Goal: Task Accomplishment & Management: Use online tool/utility

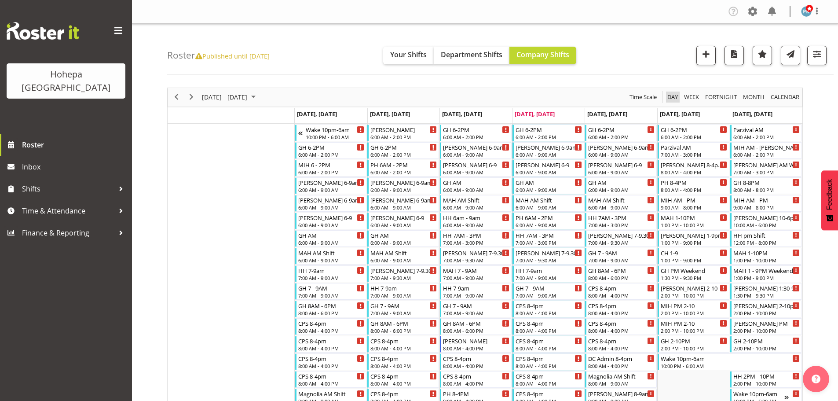
click at [672, 97] on span "Day" at bounding box center [672, 96] width 12 height 11
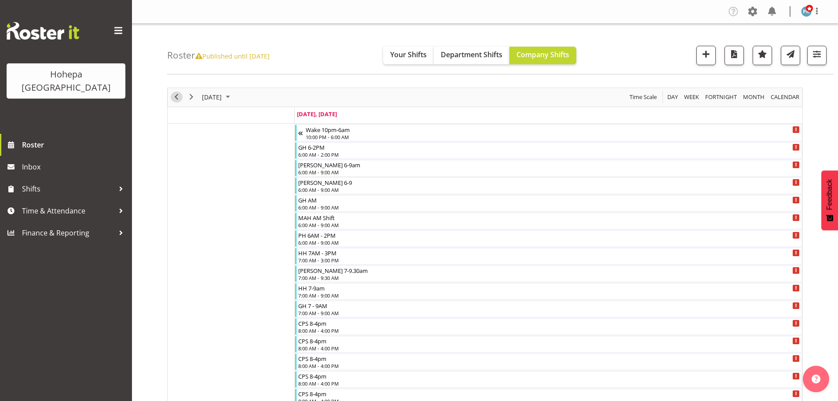
click at [176, 98] on span "Previous" at bounding box center [176, 96] width 11 height 11
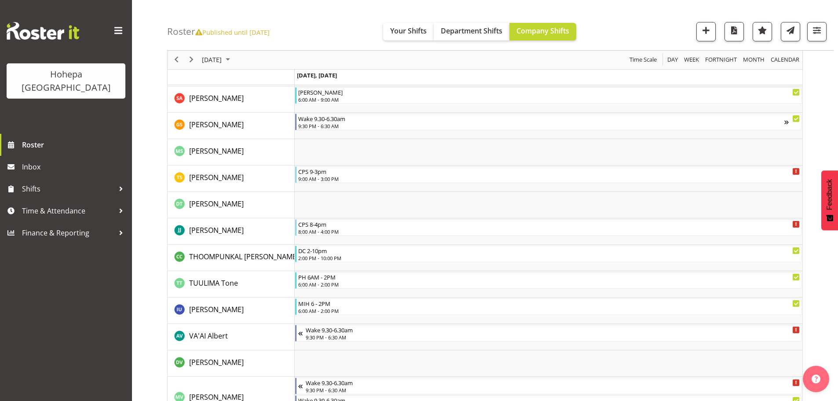
scroll to position [2787, 0]
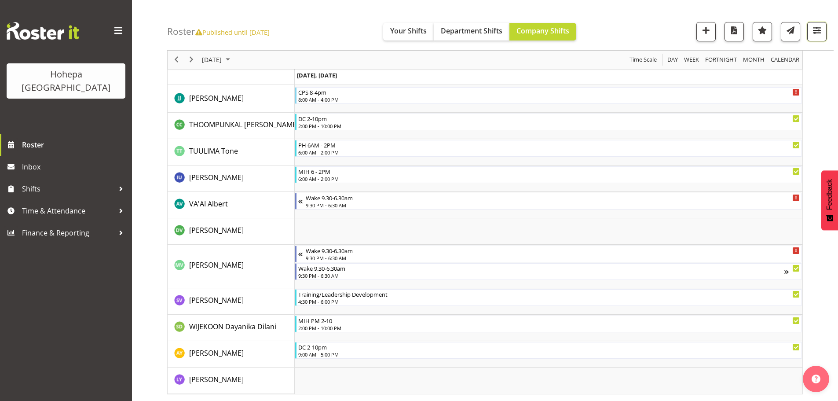
click at [816, 31] on span "button" at bounding box center [816, 30] width 11 height 11
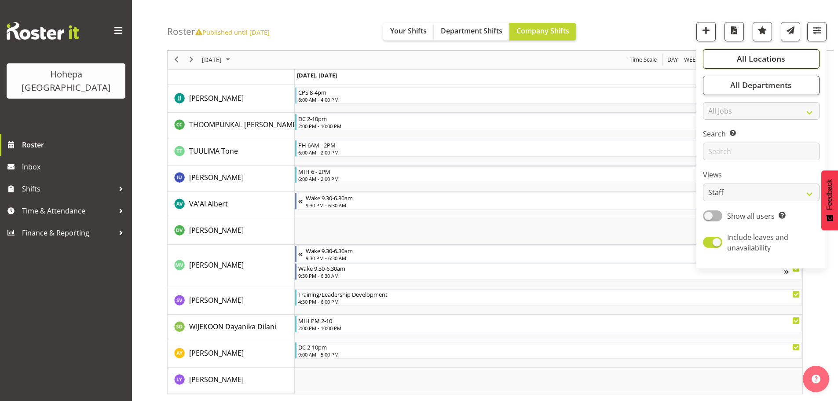
click at [771, 59] on span "All Locations" at bounding box center [761, 59] width 48 height 11
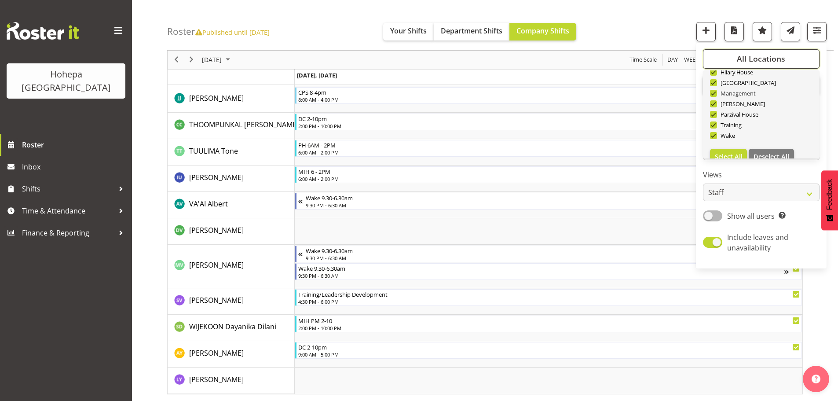
scroll to position [84, 0]
click at [761, 142] on span "Deselect All" at bounding box center [771, 144] width 36 height 8
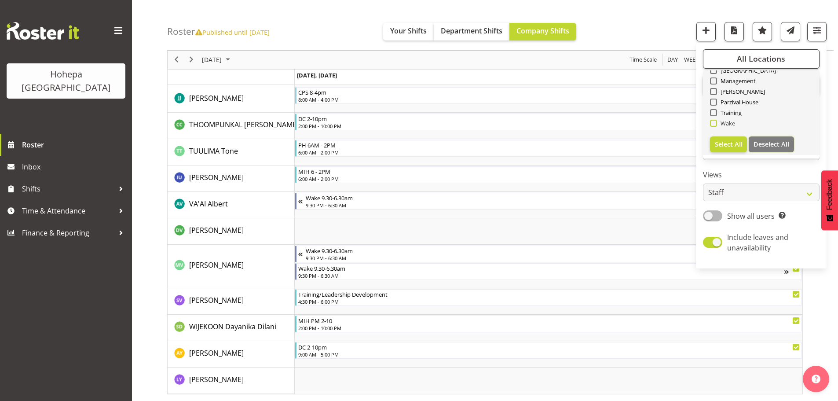
checkbox input "false"
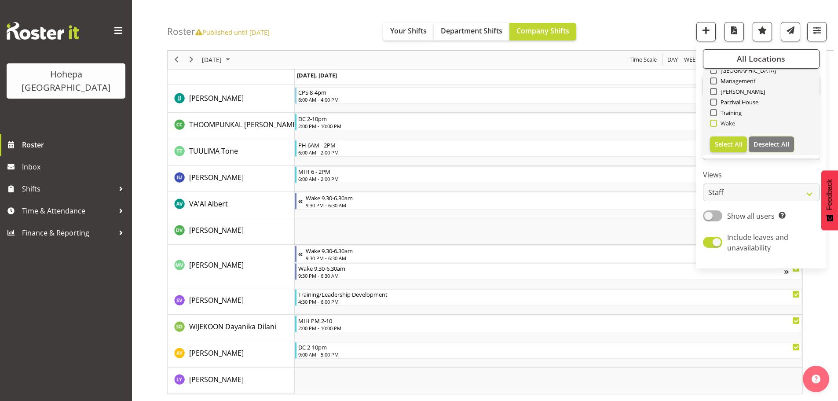
checkbox input "false"
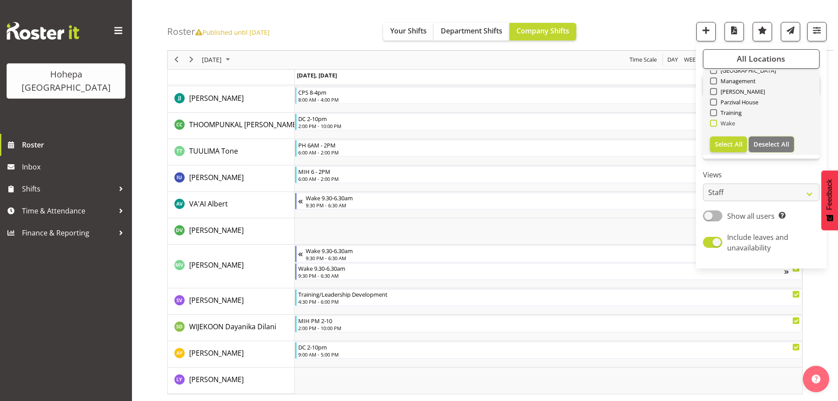
checkbox input "false"
click at [715, 112] on span at bounding box center [713, 112] width 7 height 7
click at [715, 112] on input "Training" at bounding box center [713, 113] width 6 height 6
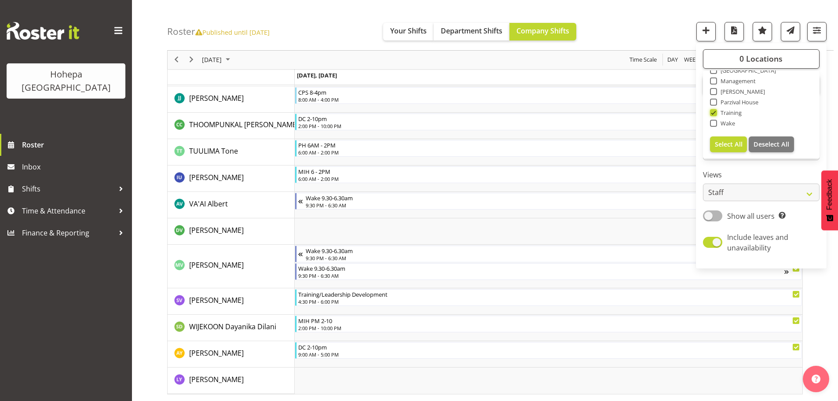
scroll to position [1894, 0]
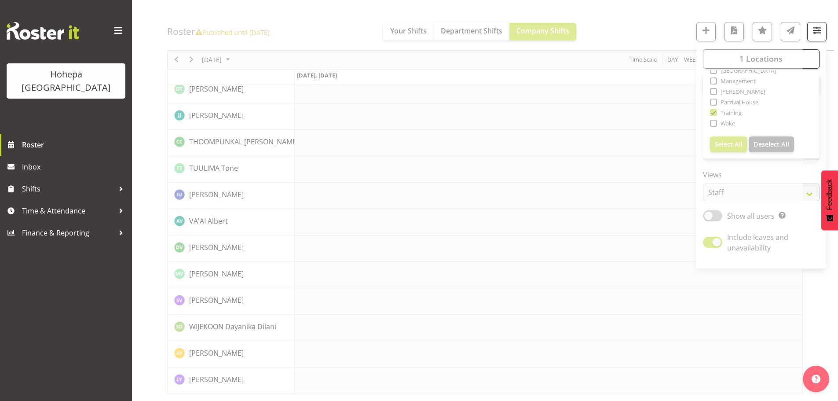
drag, startPoint x: 655, startPoint y: 30, endPoint x: 656, endPoint y: 24, distance: 6.7
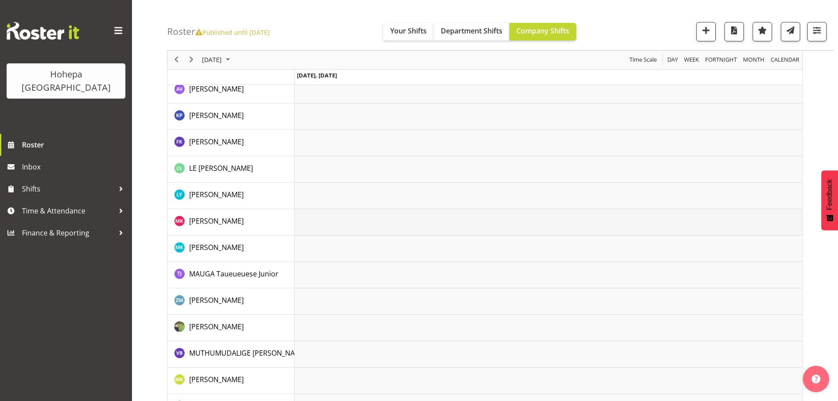
scroll to position [442, 0]
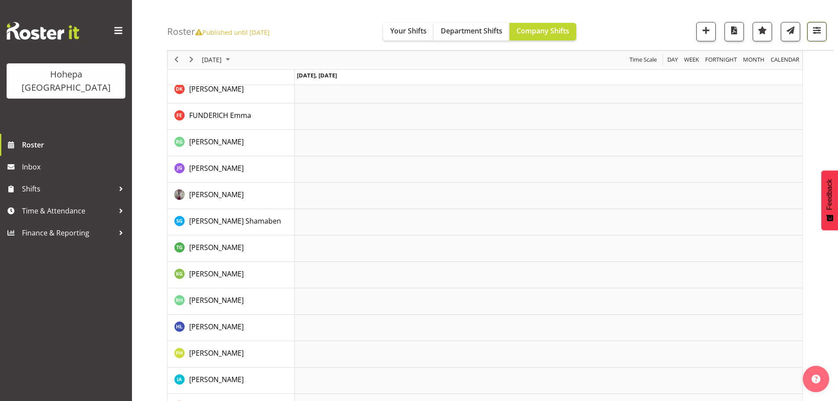
click at [811, 30] on span "button" at bounding box center [816, 30] width 11 height 11
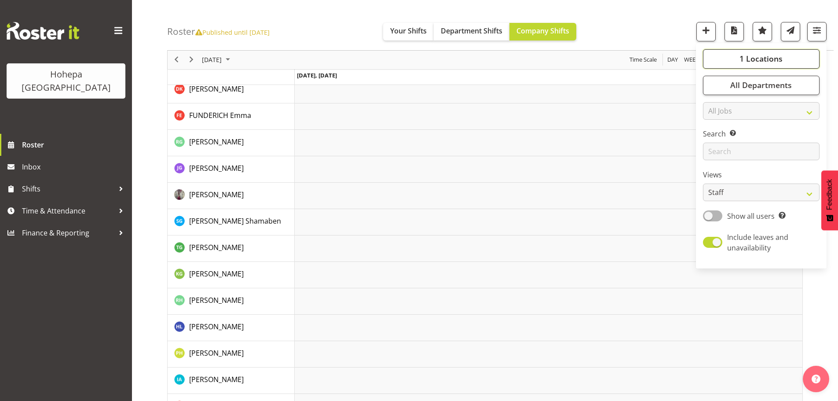
click at [759, 65] on button "1 Locations" at bounding box center [761, 58] width 117 height 19
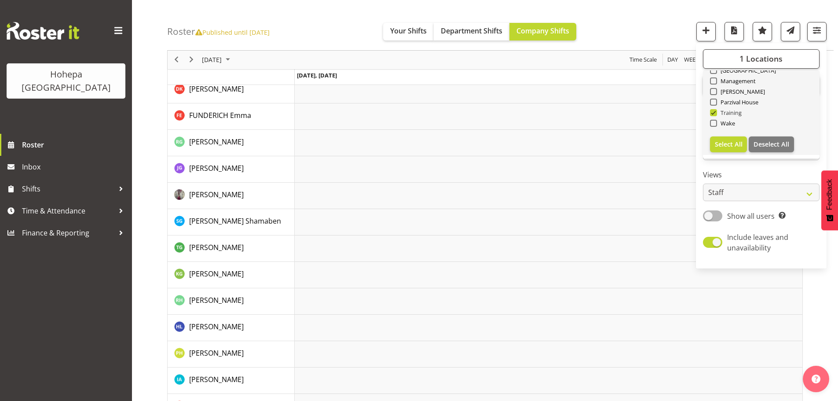
click at [715, 113] on span at bounding box center [713, 112] width 7 height 7
click at [715, 113] on input "Training" at bounding box center [713, 113] width 6 height 6
checkbox input "false"
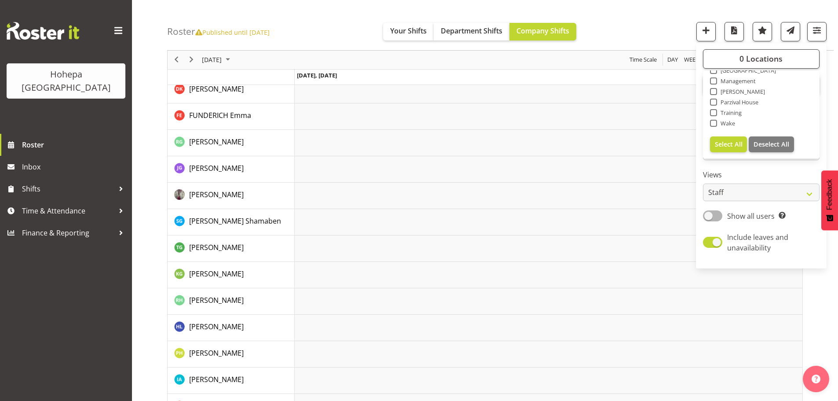
click at [0, 0] on div "Timeline Day of October 8, 2025" at bounding box center [0, 0] width 0 height 0
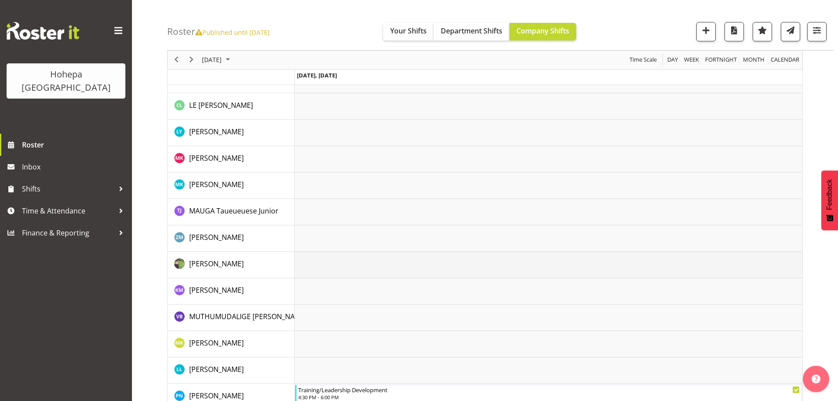
scroll to position [970, 0]
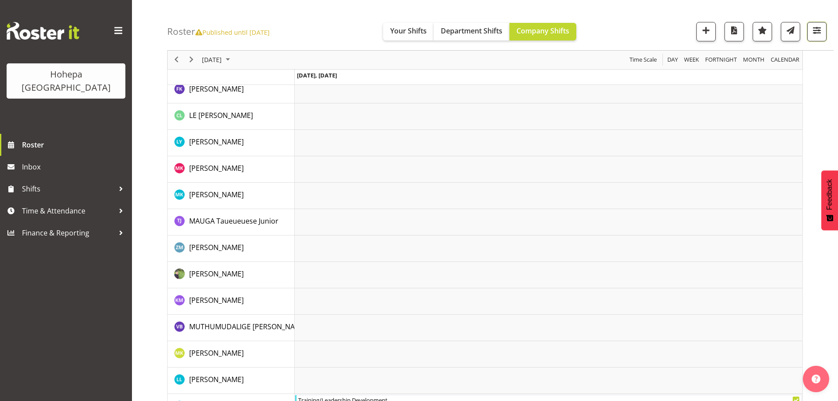
click at [817, 30] on span "button" at bounding box center [816, 30] width 11 height 11
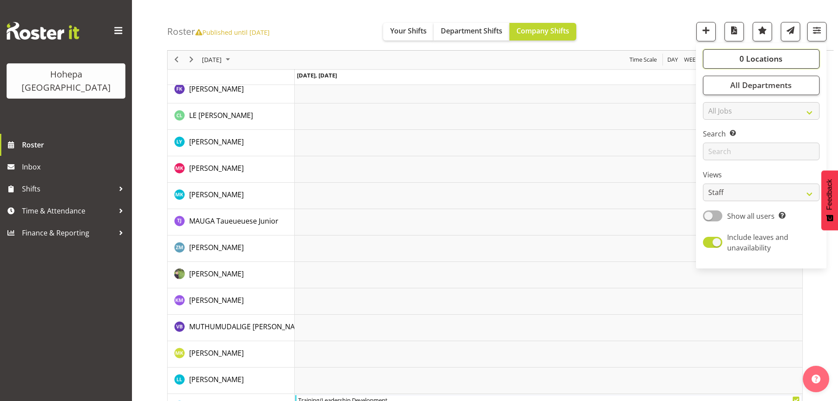
click at [739, 57] on button "0 Locations" at bounding box center [761, 58] width 117 height 19
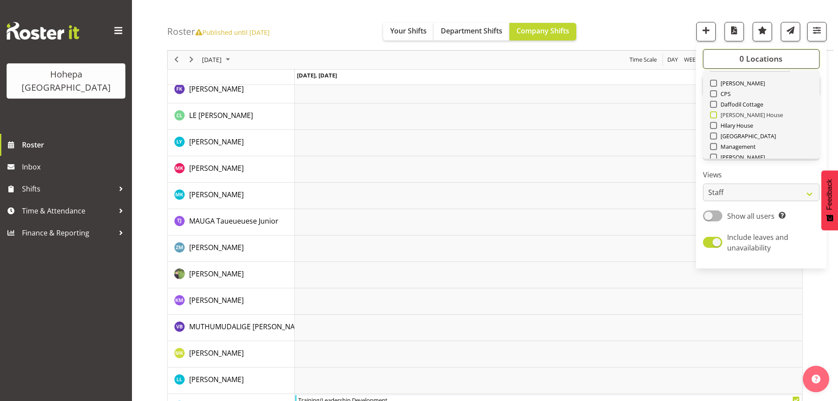
scroll to position [0, 0]
click at [711, 112] on span at bounding box center [713, 112] width 7 height 7
click at [711, 112] on input "CPS" at bounding box center [713, 113] width 6 height 6
checkbox input "true"
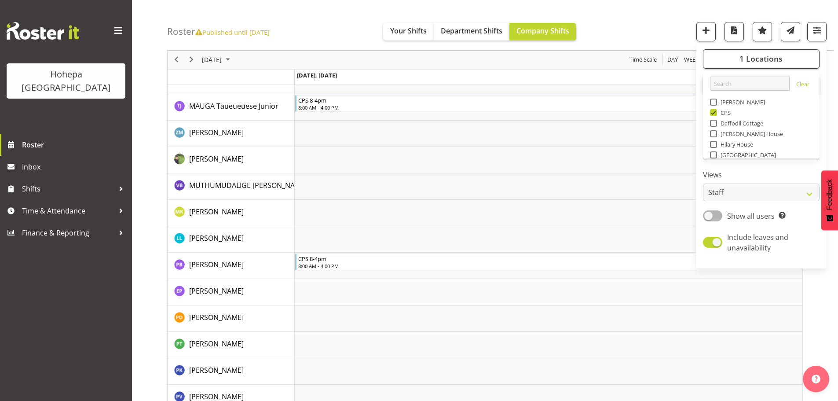
click at [634, 29] on div "Roster Published until Jan 12, 2025 Your Shifts Department Shifts Company Shift…" at bounding box center [500, 25] width 666 height 51
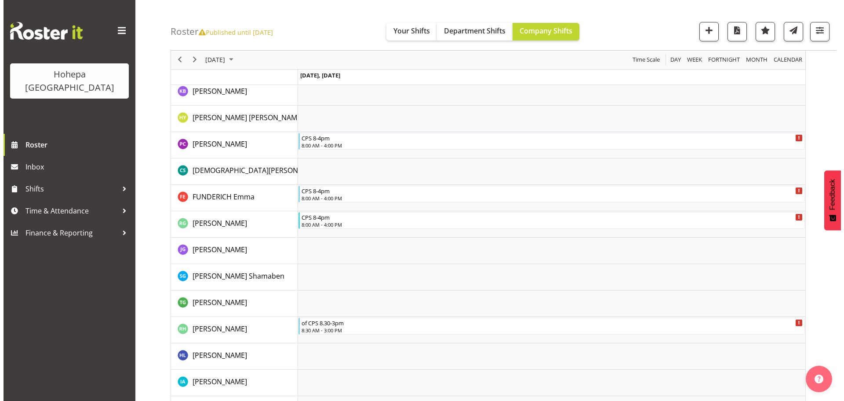
scroll to position [143, 0]
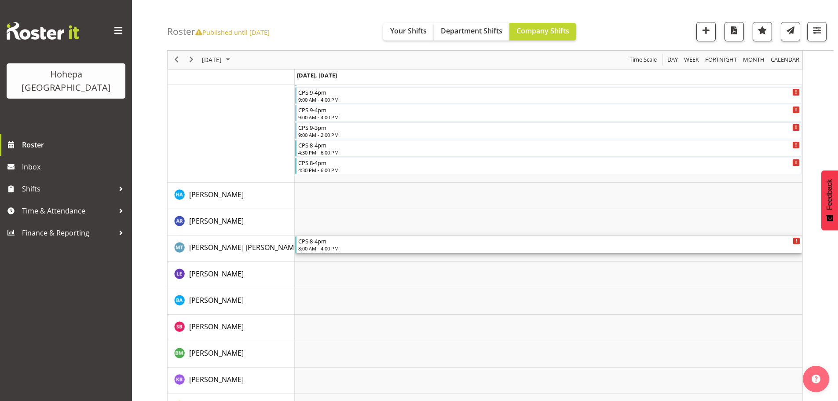
click at [303, 245] on div "8:00 AM - 4:00 PM" at bounding box center [549, 248] width 502 height 7
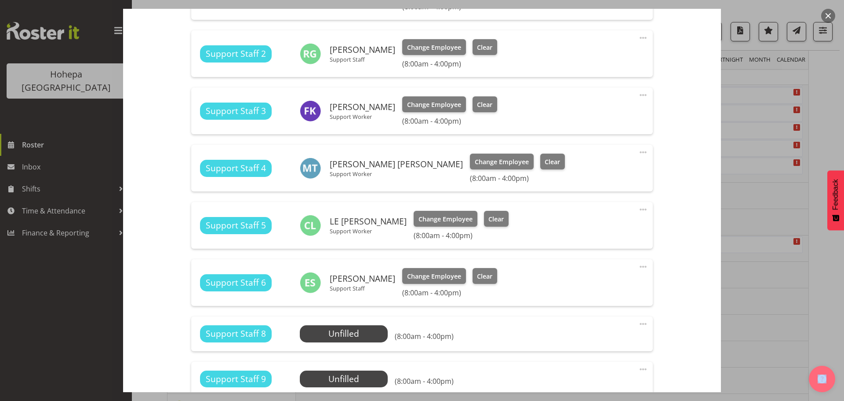
scroll to position [660, 0]
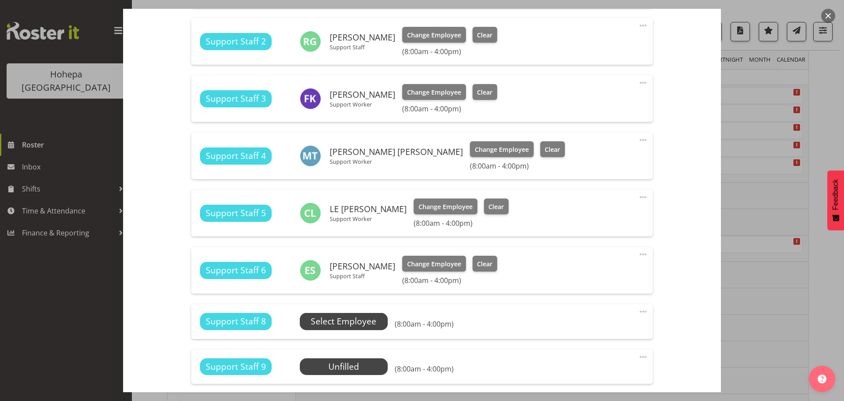
click at [347, 324] on span "Select Employee" at bounding box center [344, 321] width 66 height 13
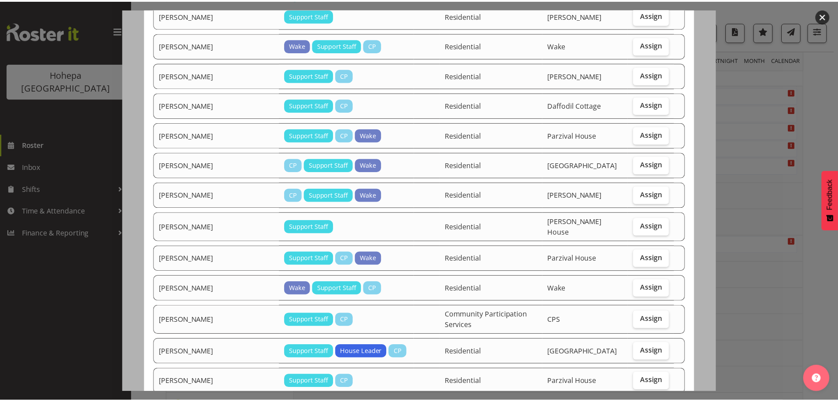
scroll to position [325, 0]
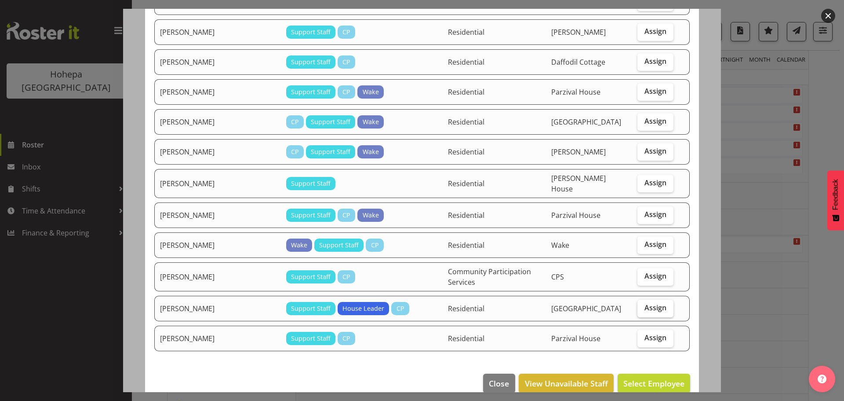
click at [646, 303] on span "Assign" at bounding box center [656, 307] width 22 height 9
click at [643, 305] on input "Assign" at bounding box center [641, 308] width 6 height 6
checkbox input "true"
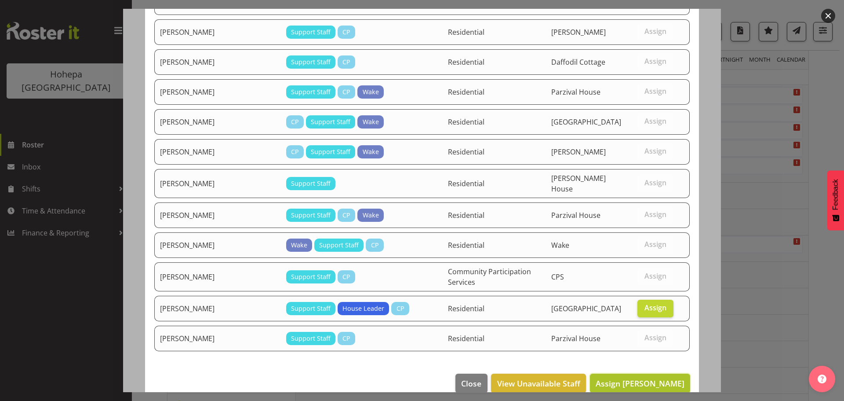
click at [647, 378] on span "Assign VIAU Stella" at bounding box center [640, 383] width 89 height 11
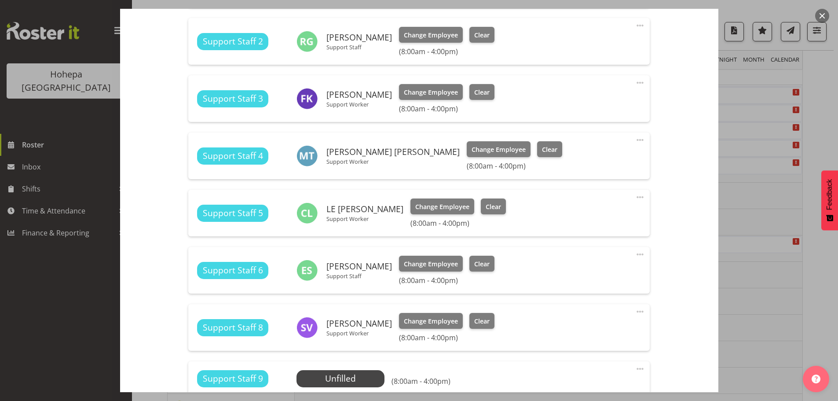
scroll to position [873, 0]
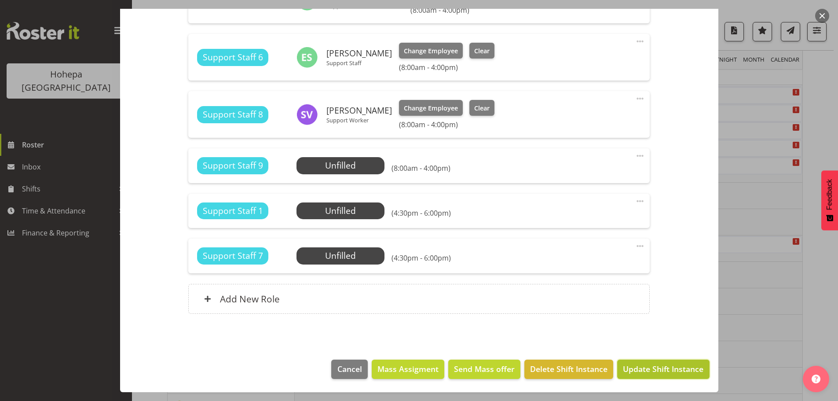
click at [653, 367] on span "Update Shift Instance" at bounding box center [663, 368] width 80 height 11
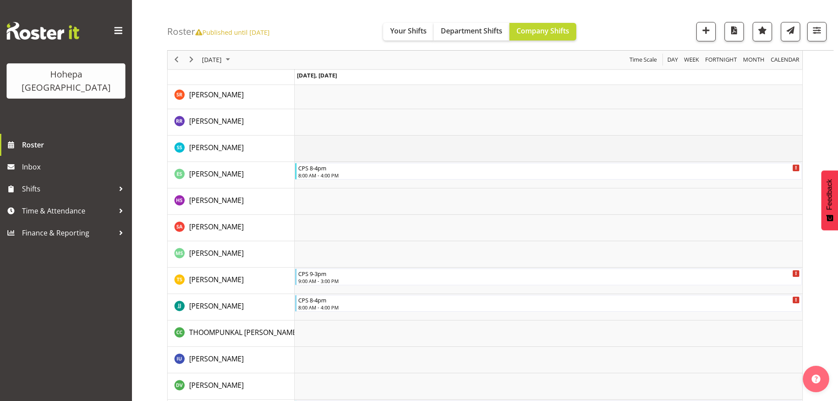
scroll to position [1445, 0]
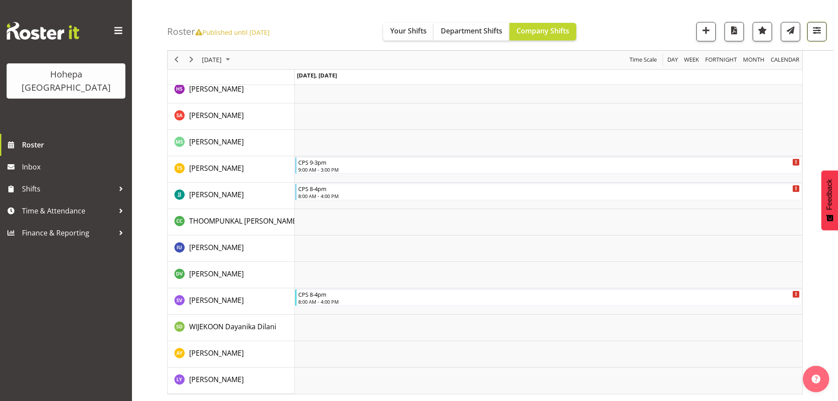
click at [819, 29] on span "button" at bounding box center [816, 30] width 11 height 11
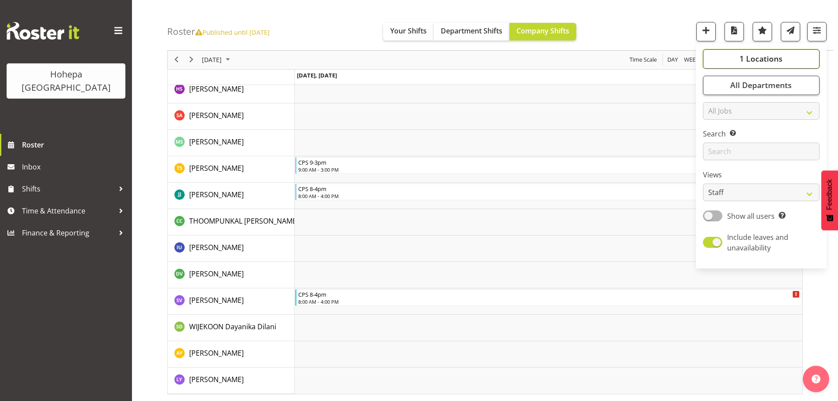
click at [776, 62] on span "1 Locations" at bounding box center [760, 59] width 43 height 11
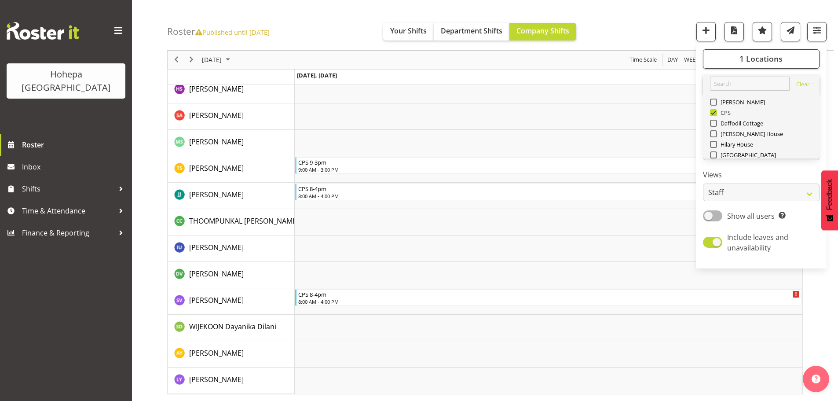
click at [715, 114] on span at bounding box center [713, 112] width 7 height 7
click at [715, 114] on input "CPS" at bounding box center [713, 113] width 6 height 6
checkbox input "false"
click at [714, 102] on span at bounding box center [713, 102] width 7 height 7
click at [714, 102] on input "[PERSON_NAME]" at bounding box center [713, 102] width 6 height 6
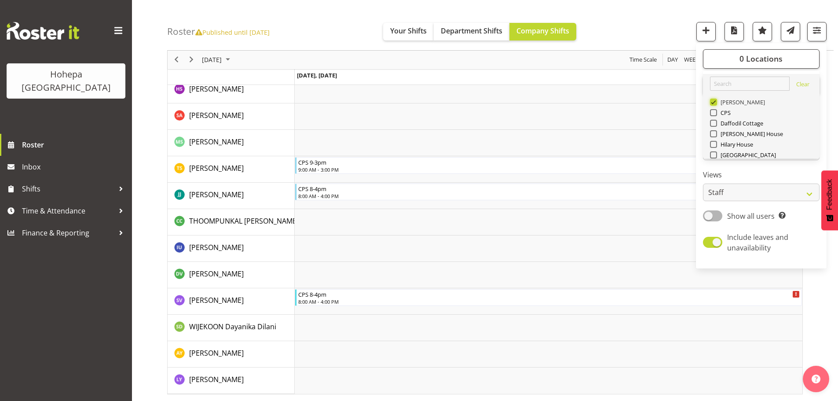
scroll to position [1287, 0]
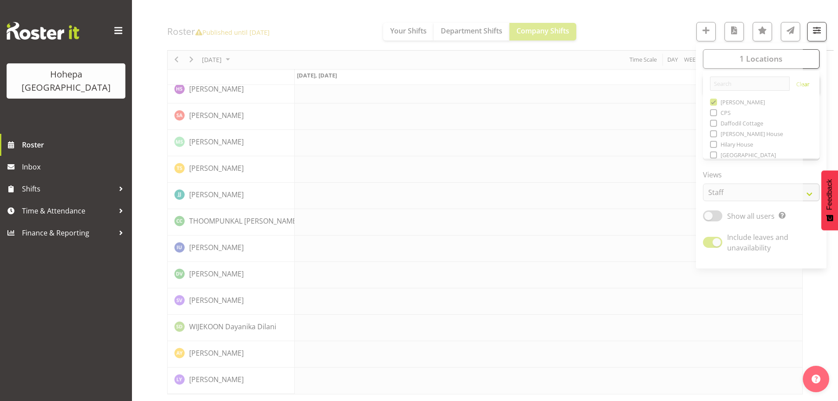
drag, startPoint x: 676, startPoint y: 27, endPoint x: 674, endPoint y: 33, distance: 6.3
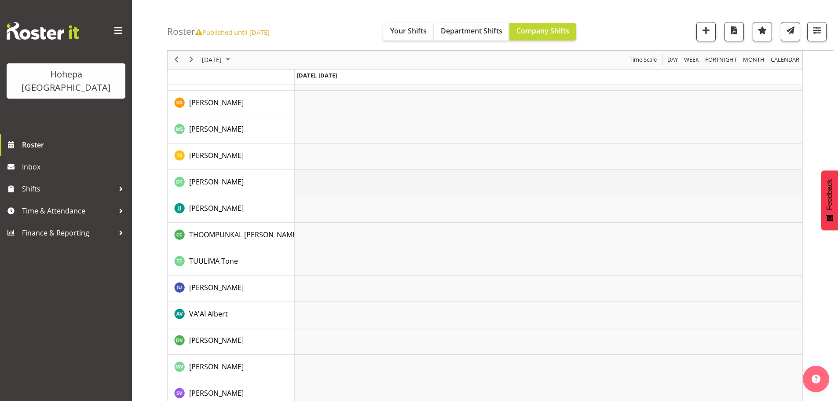
scroll to position [1946, 0]
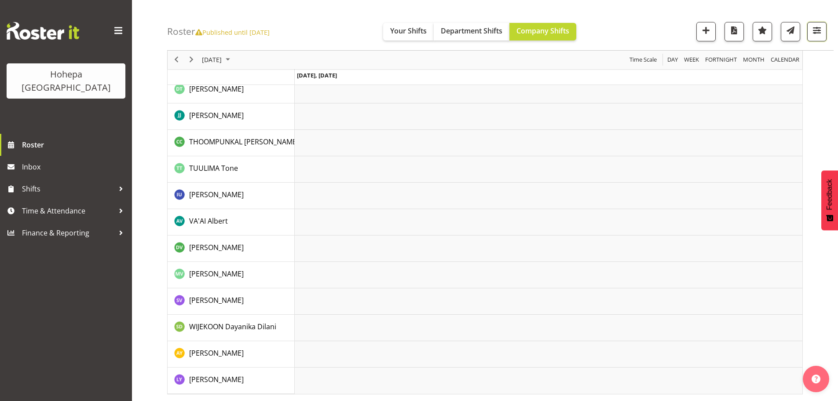
click at [818, 34] on span "button" at bounding box center [816, 30] width 11 height 11
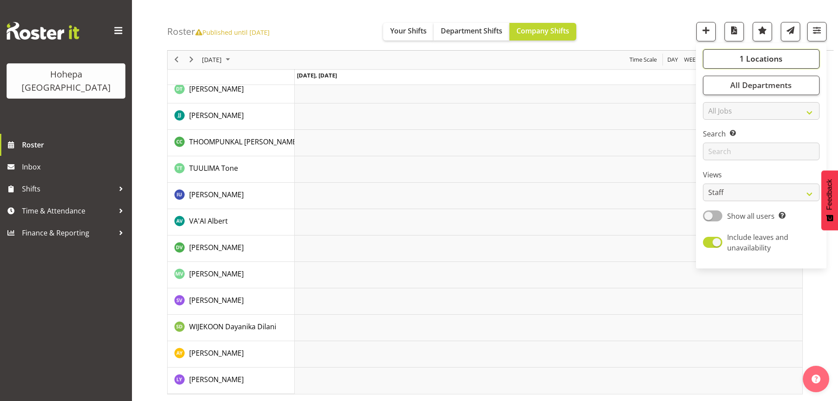
click at [763, 57] on span "1 Locations" at bounding box center [760, 59] width 43 height 11
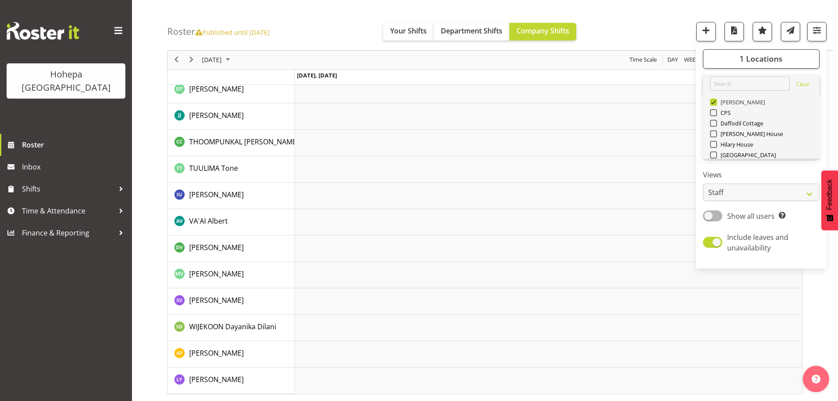
drag, startPoint x: 715, startPoint y: 102, endPoint x: 724, endPoint y: 134, distance: 33.5
click at [714, 102] on span at bounding box center [713, 102] width 7 height 7
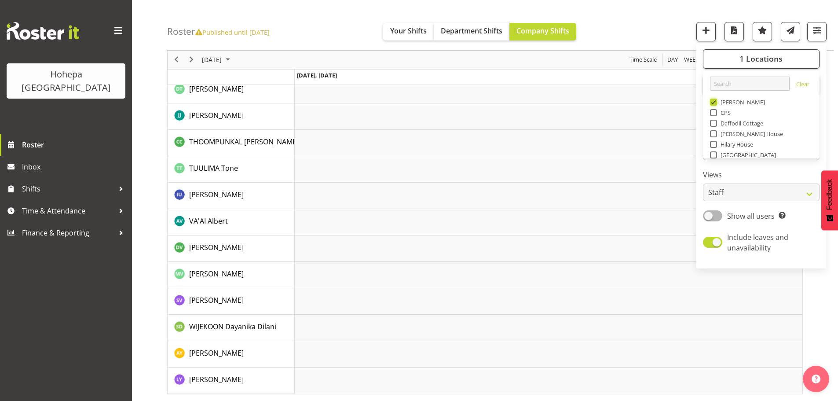
click at [714, 102] on input "[PERSON_NAME]" at bounding box center [713, 102] width 6 height 6
checkbox input "false"
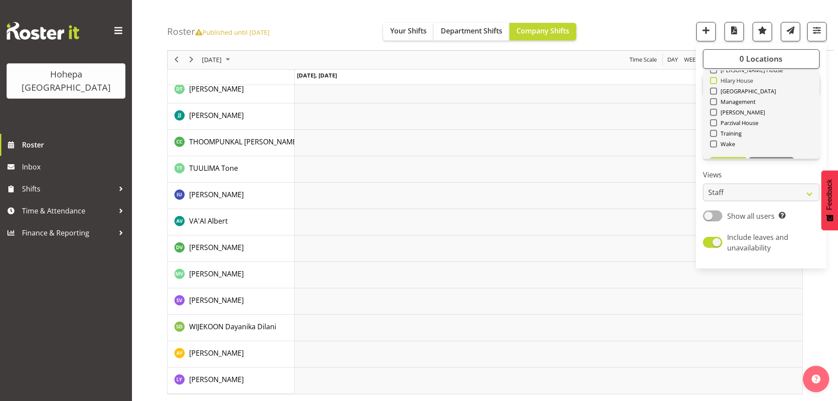
scroll to position [84, 0]
click at [715, 124] on span at bounding box center [713, 123] width 7 height 7
click at [715, 124] on input "Wake" at bounding box center [713, 124] width 6 height 6
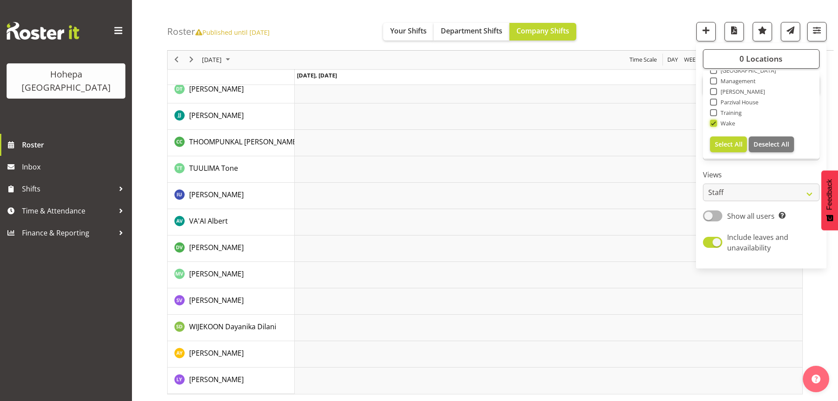
scroll to position [1894, 0]
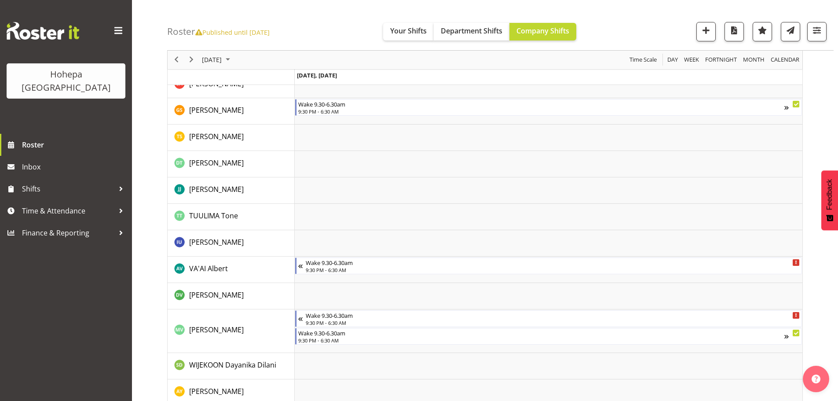
scroll to position [1303, 0]
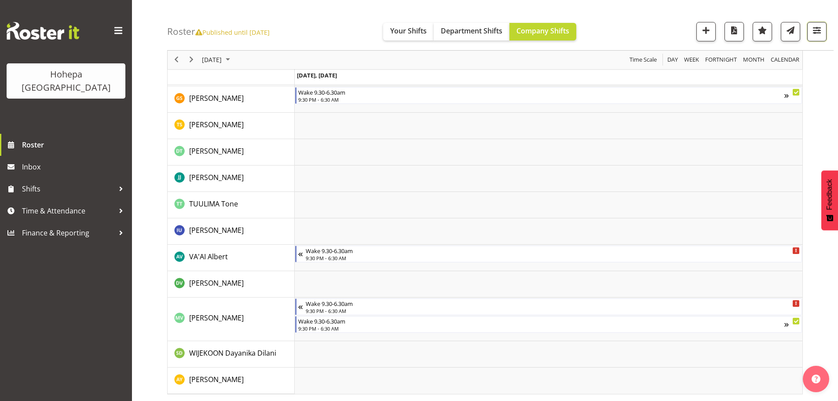
click at [816, 31] on span "button" at bounding box center [816, 30] width 11 height 11
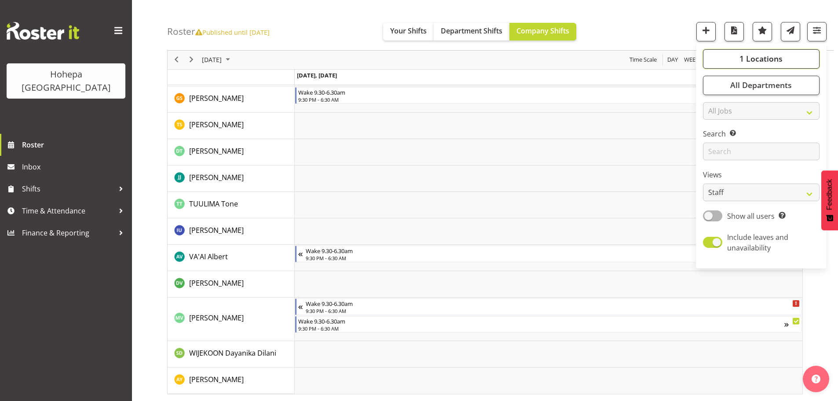
click at [757, 57] on span "1 Locations" at bounding box center [760, 59] width 43 height 11
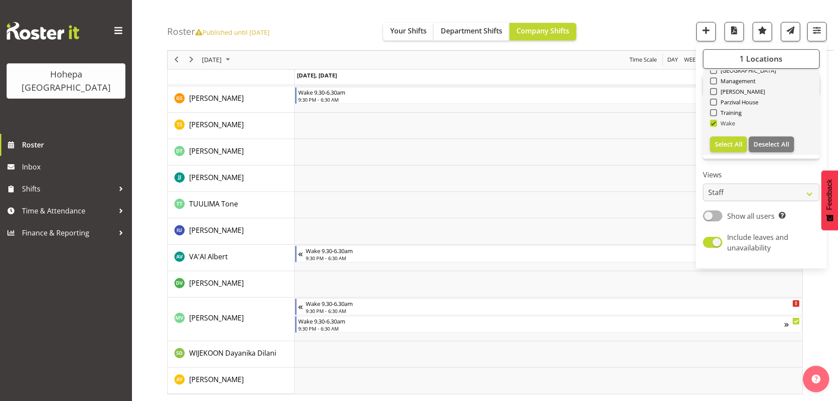
click at [713, 123] on span at bounding box center [713, 123] width 7 height 7
click at [713, 123] on input "Wake" at bounding box center [713, 124] width 6 height 6
checkbox input "false"
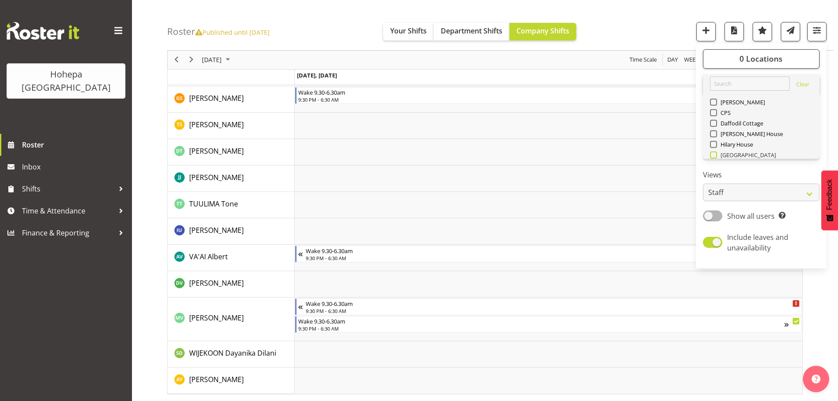
click at [714, 156] on span at bounding box center [713, 154] width 7 height 7
click at [714, 156] on input "[GEOGRAPHIC_DATA]" at bounding box center [713, 155] width 6 height 6
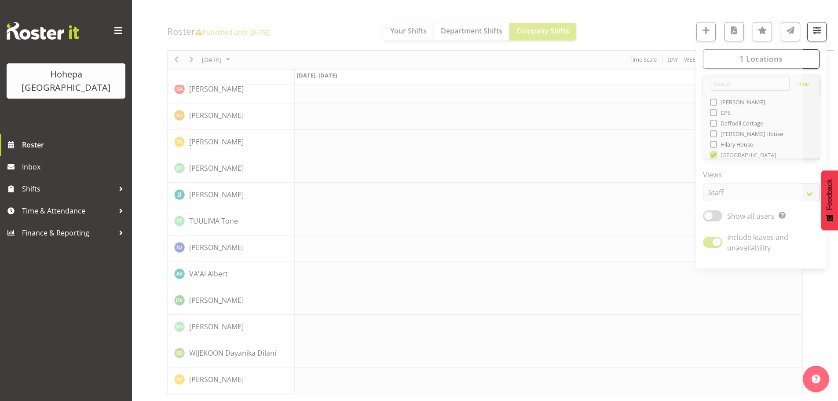
scroll to position [1303, 0]
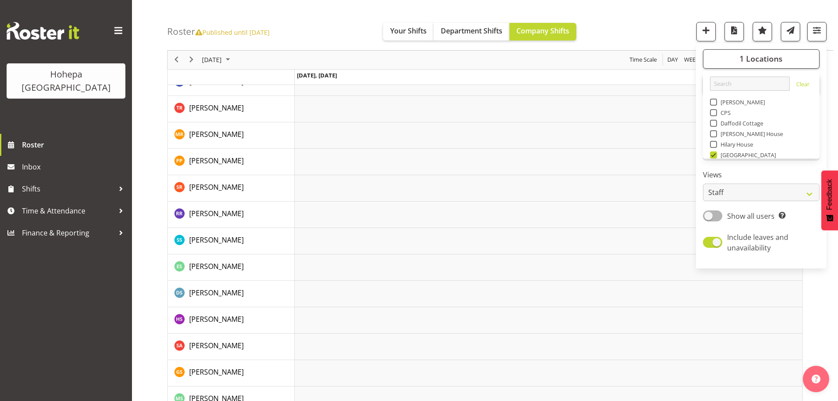
click at [650, 17] on div "Roster Published until Jan 12, 2025 Your Shifts Department Shifts Company Shift…" at bounding box center [500, 25] width 666 height 51
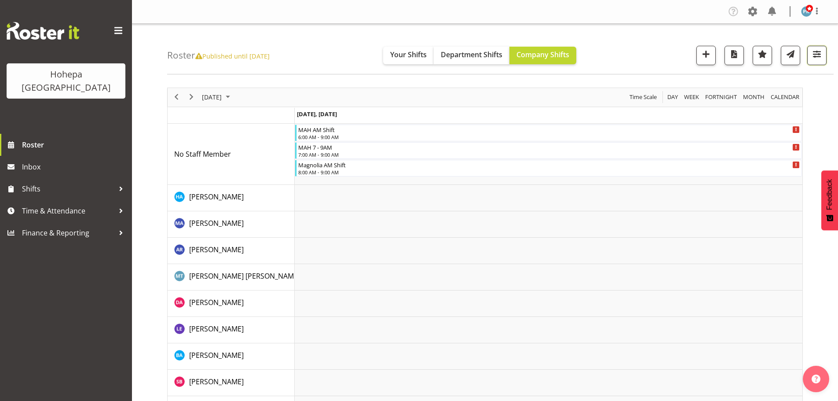
click at [815, 56] on span "button" at bounding box center [816, 53] width 11 height 11
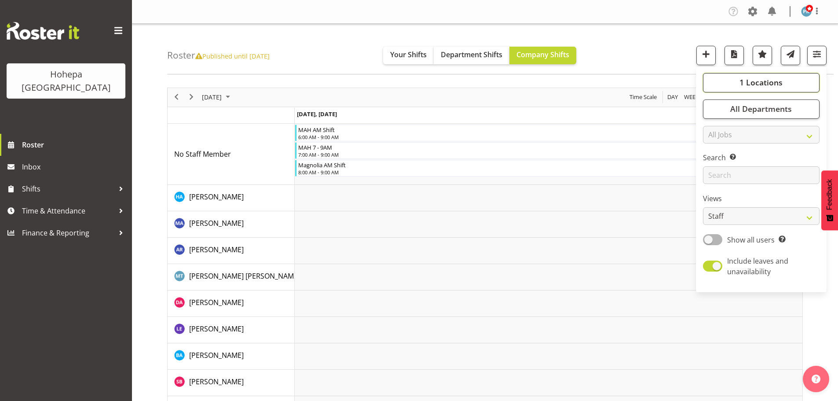
click at [743, 84] on span "1 Locations" at bounding box center [760, 82] width 43 height 11
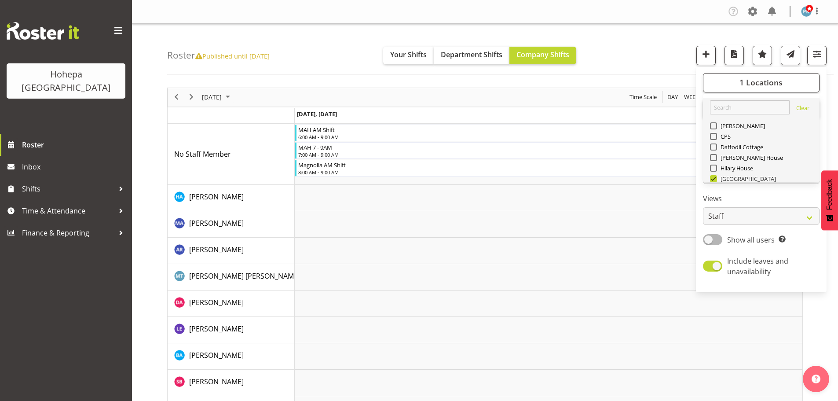
click at [715, 178] on span at bounding box center [713, 178] width 7 height 7
click at [715, 178] on input "[GEOGRAPHIC_DATA]" at bounding box center [713, 178] width 6 height 6
checkbox input "false"
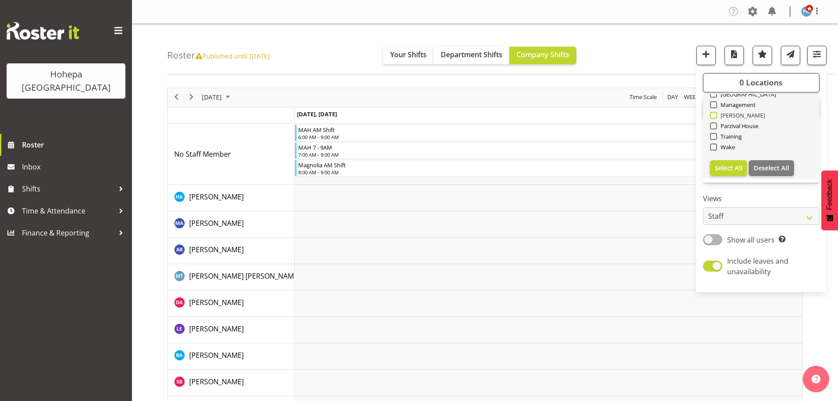
click at [715, 116] on span at bounding box center [713, 115] width 7 height 7
click at [715, 116] on input "[PERSON_NAME]" at bounding box center [713, 115] width 6 height 6
checkbox input "true"
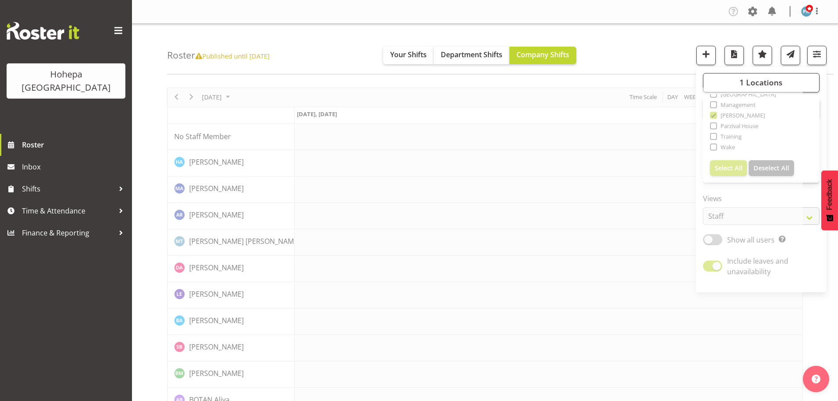
click at [644, 58] on div "Roster Published until Jan 12, 2025 Your Shifts Department Shifts Company Shift…" at bounding box center [500, 49] width 666 height 51
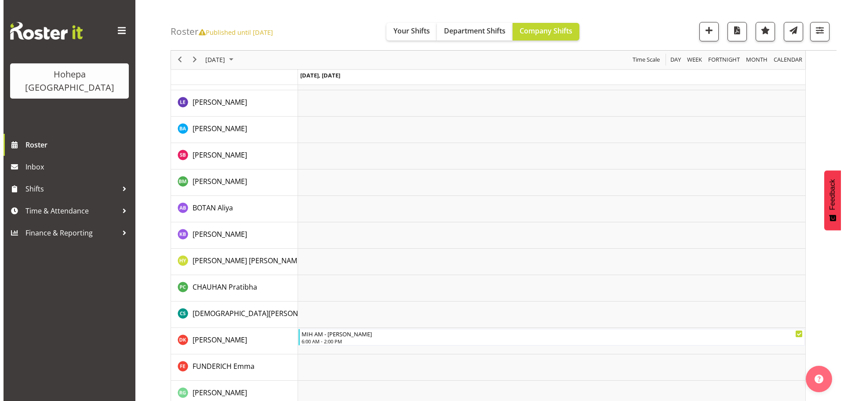
scroll to position [108, 0]
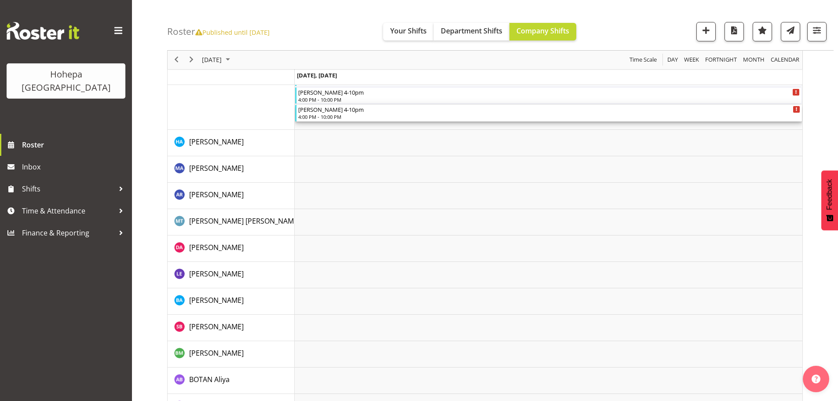
click at [317, 113] on div "Michael 4-10pm" at bounding box center [549, 109] width 502 height 9
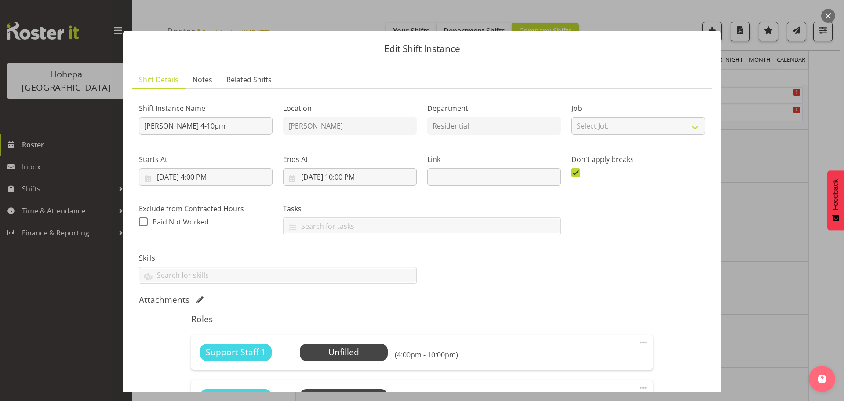
click at [639, 342] on span at bounding box center [643, 342] width 11 height 11
click at [575, 359] on link "Edit" at bounding box center [606, 362] width 84 height 16
select select "9"
select select "2025"
select select "16"
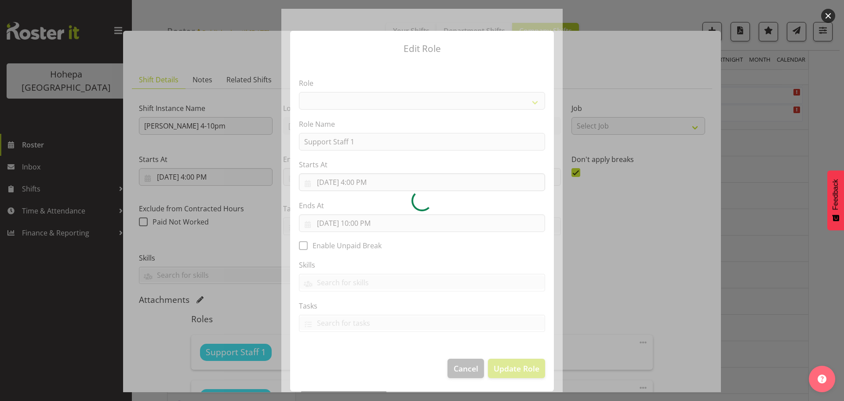
select select "1091"
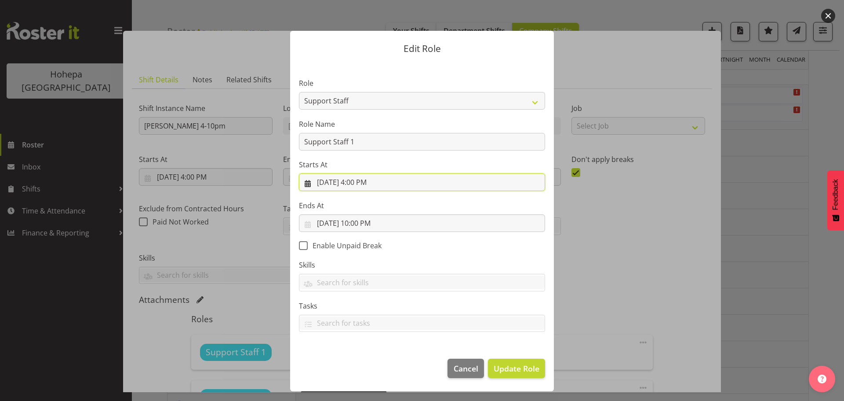
click at [362, 181] on input "10/8/2025, 4:00 PM" at bounding box center [422, 182] width 246 height 18
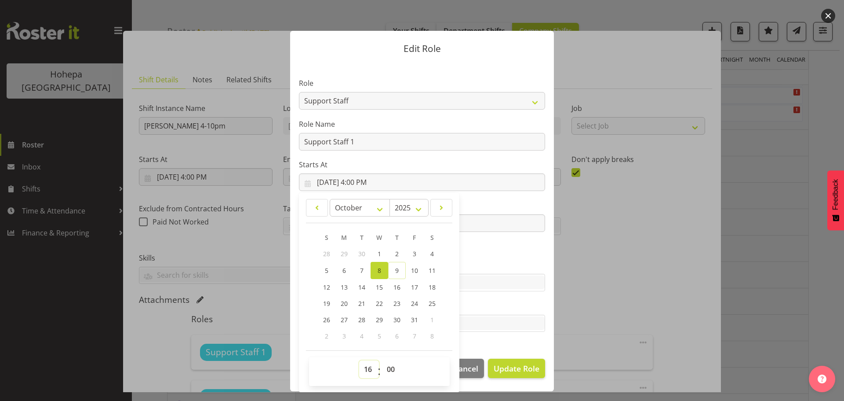
drag, startPoint x: 365, startPoint y: 369, endPoint x: 366, endPoint y: 363, distance: 5.7
click at [365, 369] on select "00 01 02 03 04 05 06 07 08 09 10 11 12 13 14 15 16 17 18 19 20 21 22 23" at bounding box center [369, 369] width 20 height 18
select select "9"
click at [359, 360] on select "00 01 02 03 04 05 06 07 08 09 10 11 12 13 14 15 16 17 18 19 20 21 22 23" at bounding box center [369, 369] width 20 height 18
type input "10/8/2025, 9:00 AM"
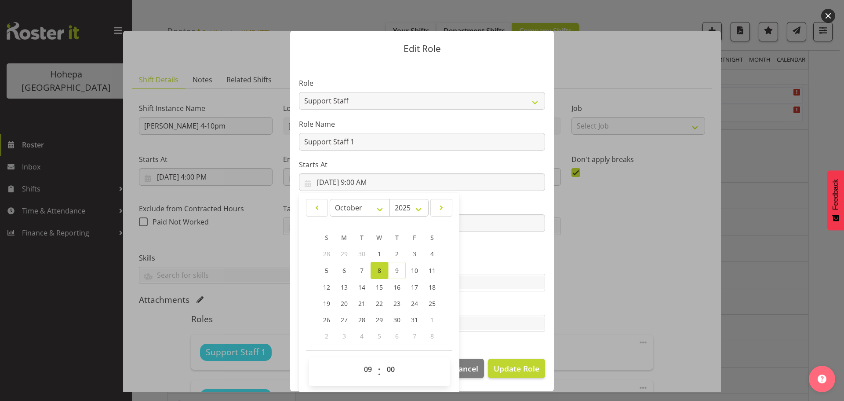
click at [490, 205] on label "Ends At" at bounding box center [422, 205] width 246 height 11
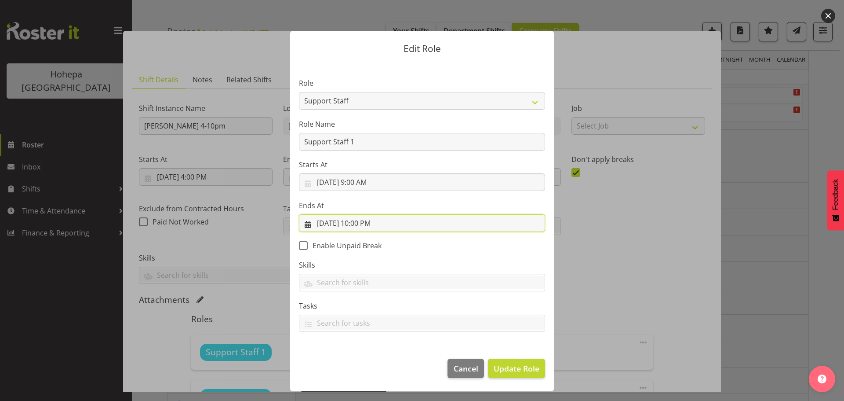
click at [365, 224] on input "10/8/2025, 10:00 PM" at bounding box center [422, 223] width 246 height 18
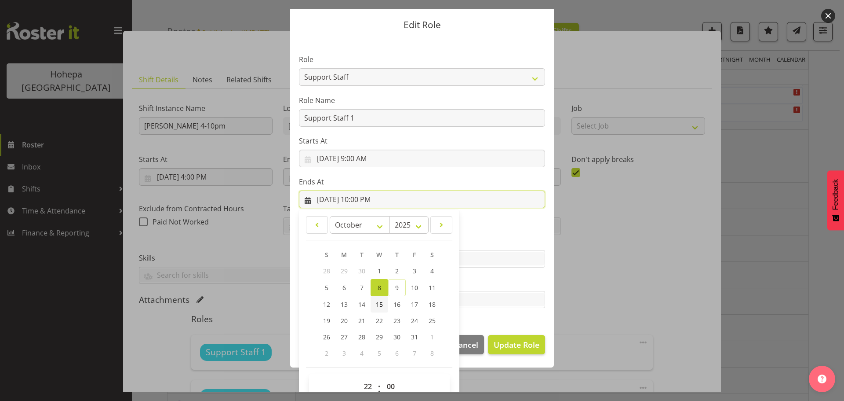
scroll to position [41, 0]
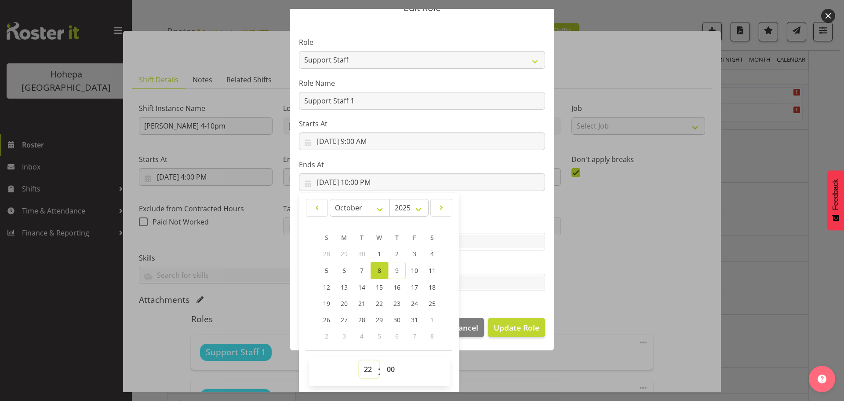
click at [363, 367] on select "00 01 02 03 04 05 06 07 08 09 10 11 12 13 14 15 16 17 18 19 20 21 22 23" at bounding box center [369, 369] width 20 height 18
select select "17"
click at [359, 360] on select "00 01 02 03 04 05 06 07 08 09 10 11 12 13 14 15 16 17 18 19 20 21 22 23" at bounding box center [369, 369] width 20 height 18
type input "10/8/2025, 5:00 PM"
click at [495, 260] on label "Tasks" at bounding box center [422, 264] width 246 height 11
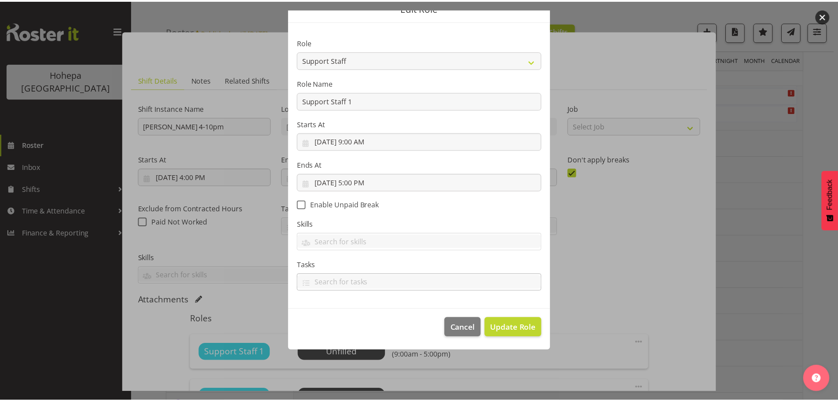
scroll to position [0, 0]
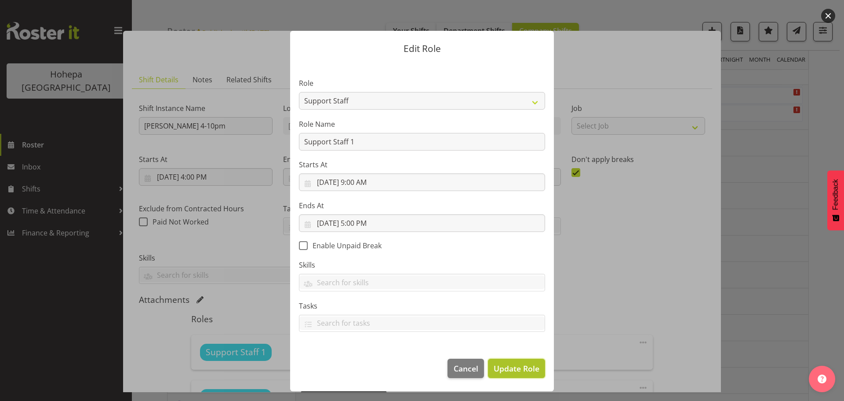
click at [510, 370] on span "Update Role" at bounding box center [517, 367] width 46 height 11
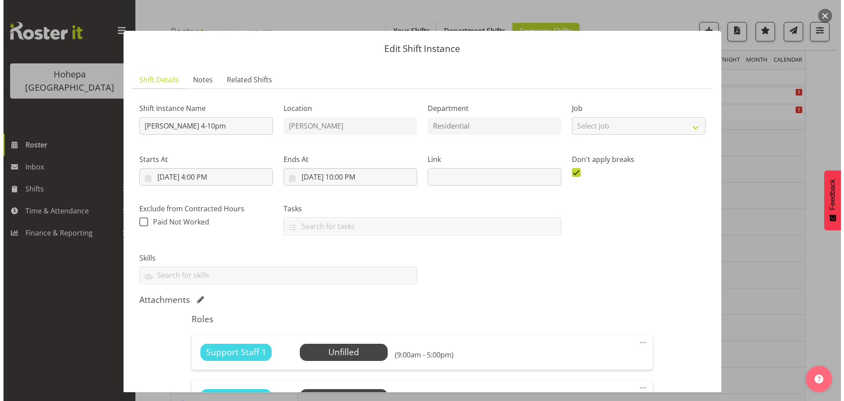
scroll to position [132, 0]
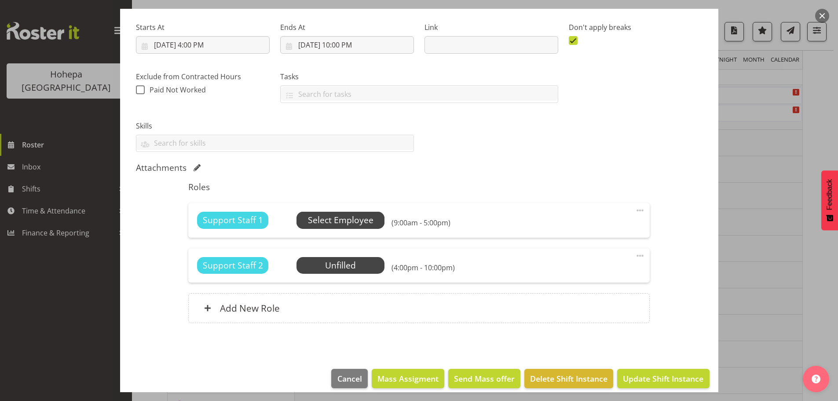
click at [352, 224] on span "Select Employee" at bounding box center [341, 220] width 66 height 13
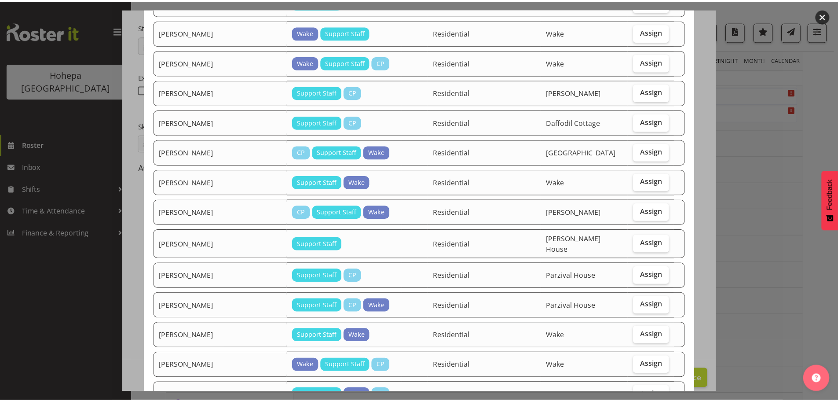
scroll to position [684, 0]
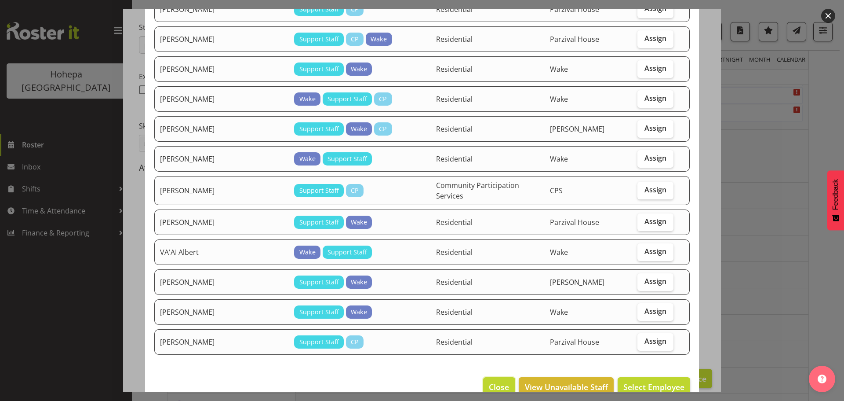
click at [504, 377] on button "Close" at bounding box center [499, 386] width 32 height 19
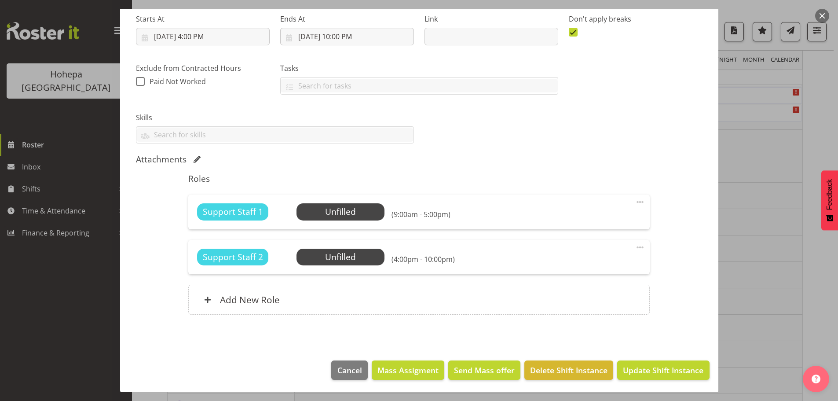
scroll to position [141, 0]
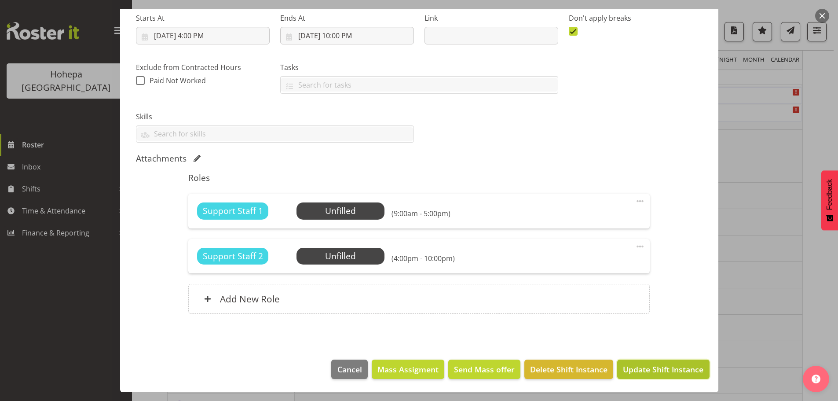
click at [669, 369] on span "Update Shift Instance" at bounding box center [663, 368] width 80 height 11
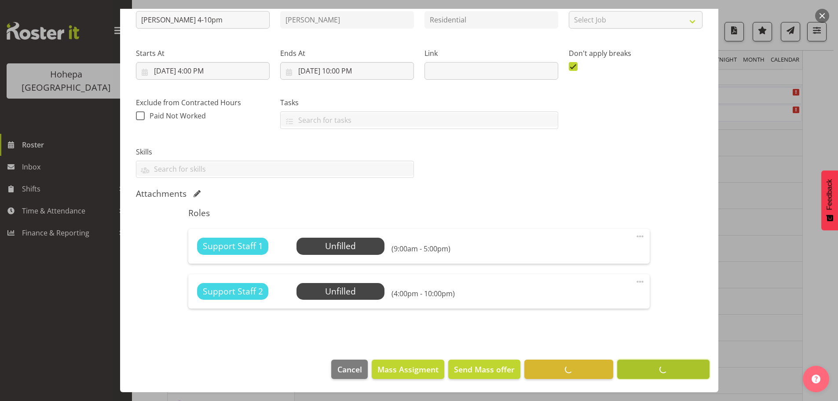
scroll to position [106, 0]
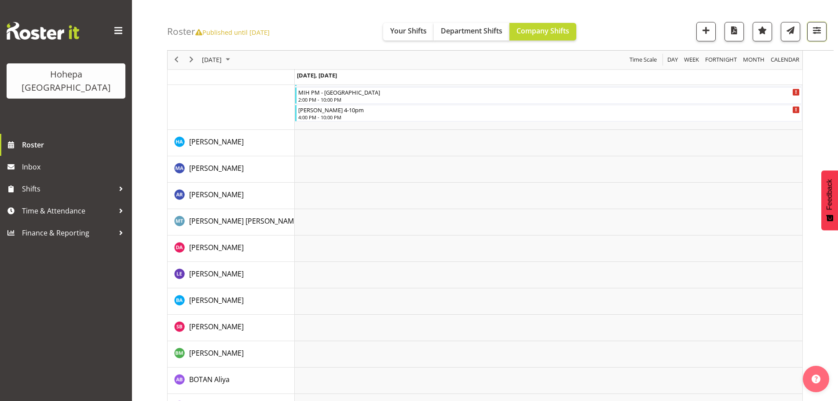
click at [812, 29] on span "button" at bounding box center [816, 30] width 11 height 11
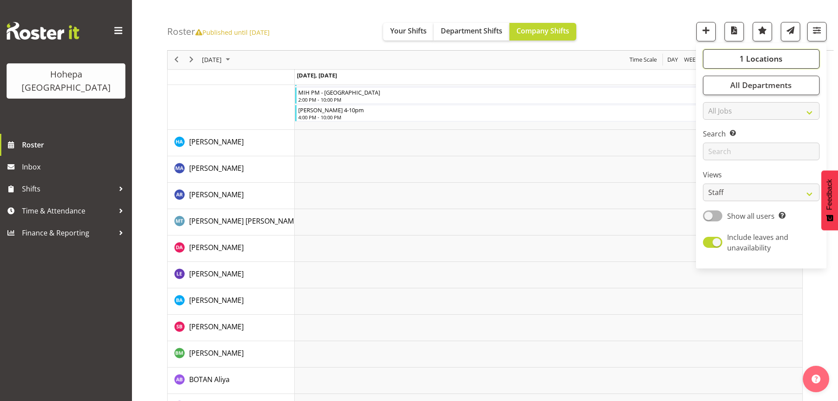
click at [748, 61] on span "1 Locations" at bounding box center [760, 59] width 43 height 11
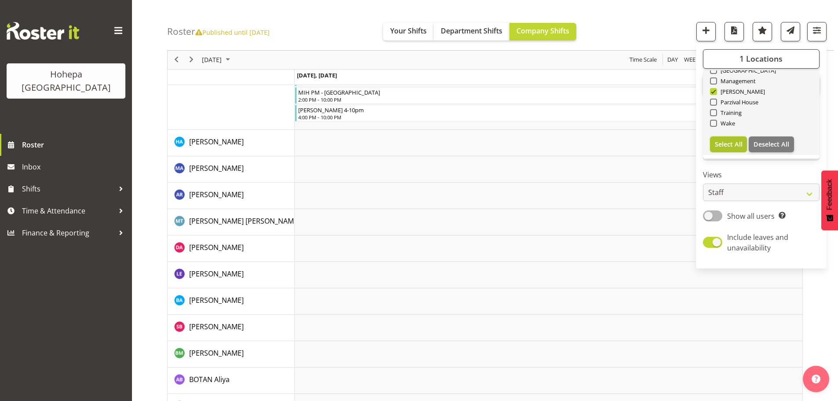
click at [737, 143] on span "Select All" at bounding box center [729, 144] width 28 height 8
checkbox input "true"
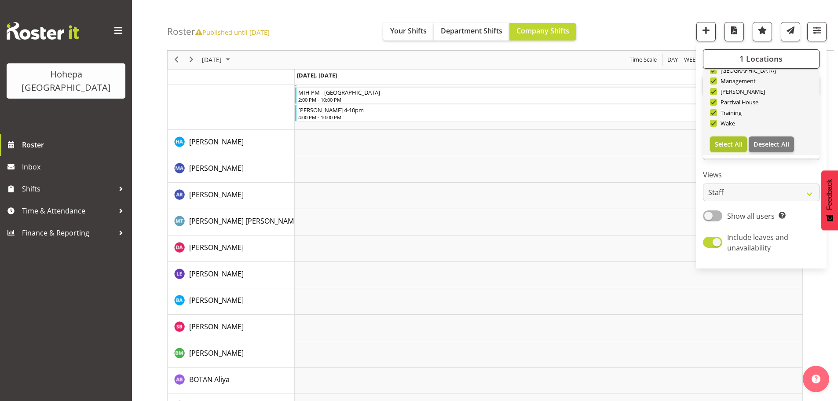
checkbox input "true"
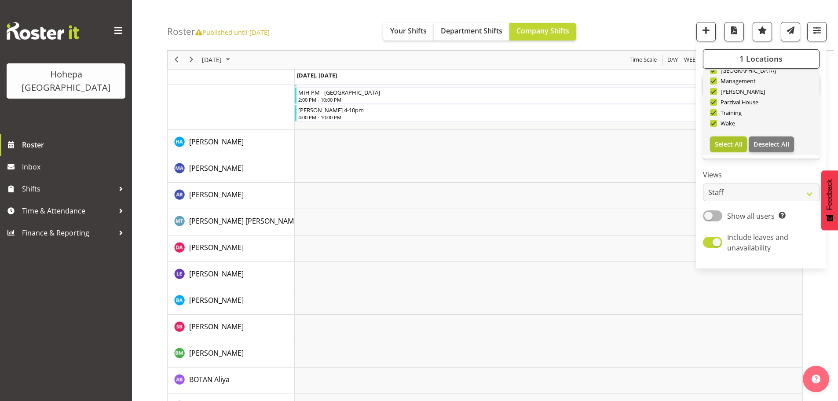
checkbox input "true"
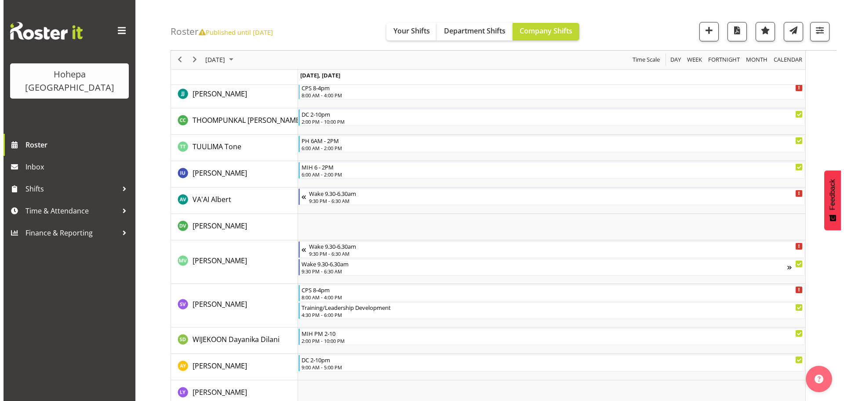
scroll to position [2787, 0]
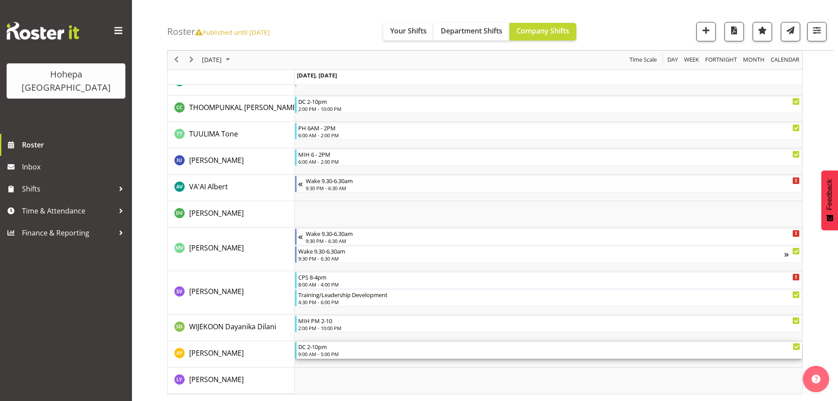
click at [317, 351] on div "9:00 AM - 5:00 PM" at bounding box center [549, 353] width 502 height 7
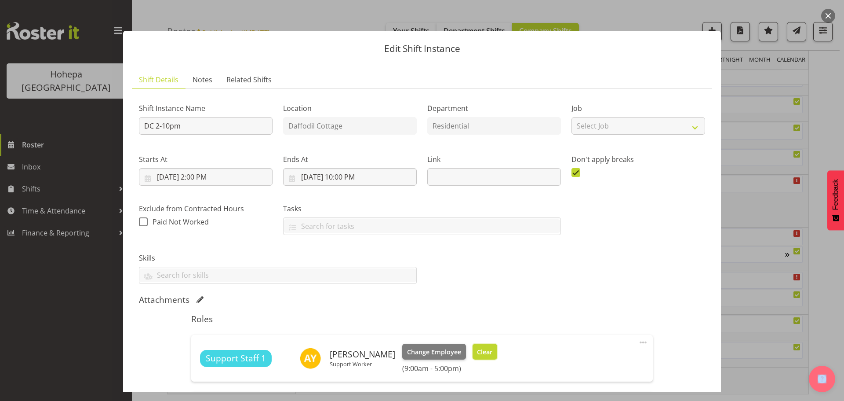
click at [477, 352] on span "Clear" at bounding box center [484, 352] width 15 height 10
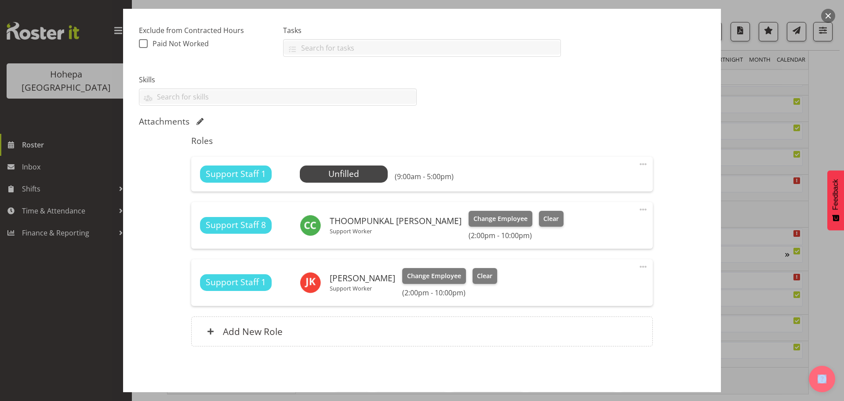
scroll to position [211, 0]
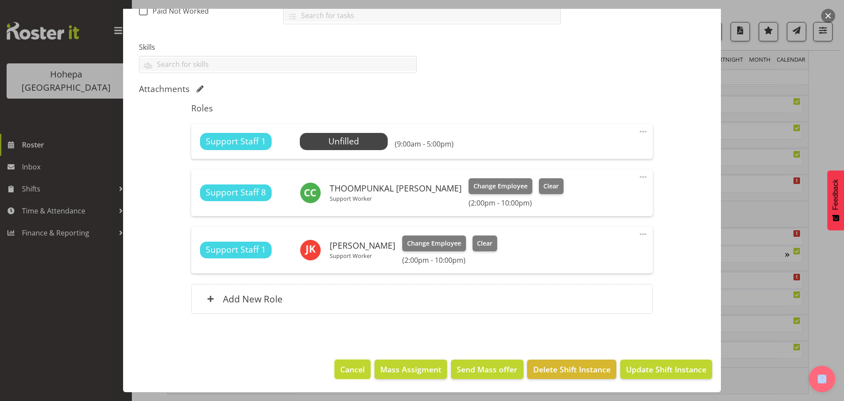
click at [355, 370] on span "Cancel" at bounding box center [352, 368] width 25 height 11
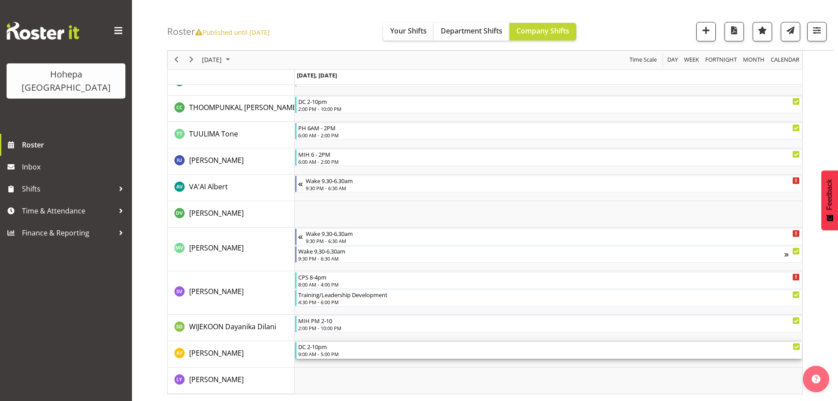
click at [311, 354] on div "9:00 AM - 5:00 PM" at bounding box center [549, 353] width 502 height 7
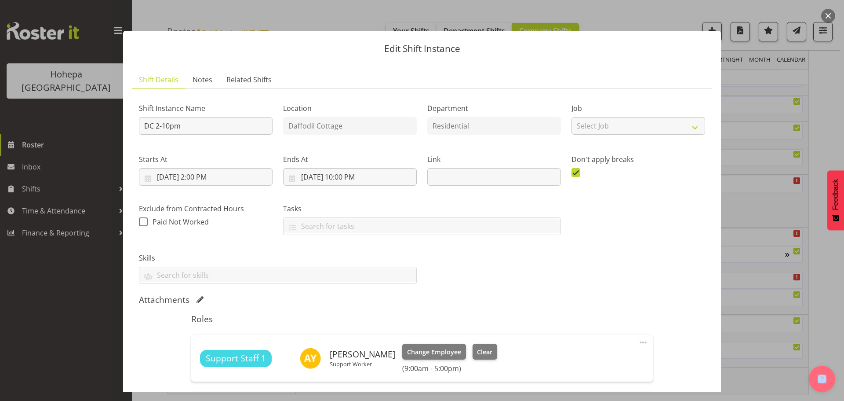
scroll to position [223, 0]
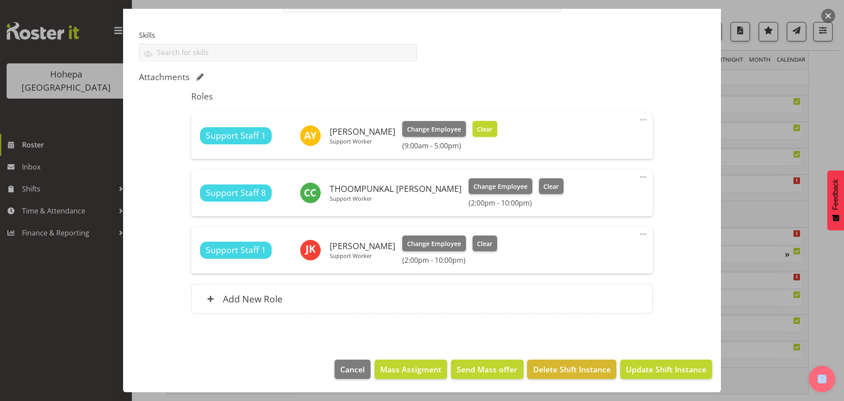
click at [473, 127] on button "Clear" at bounding box center [485, 129] width 25 height 16
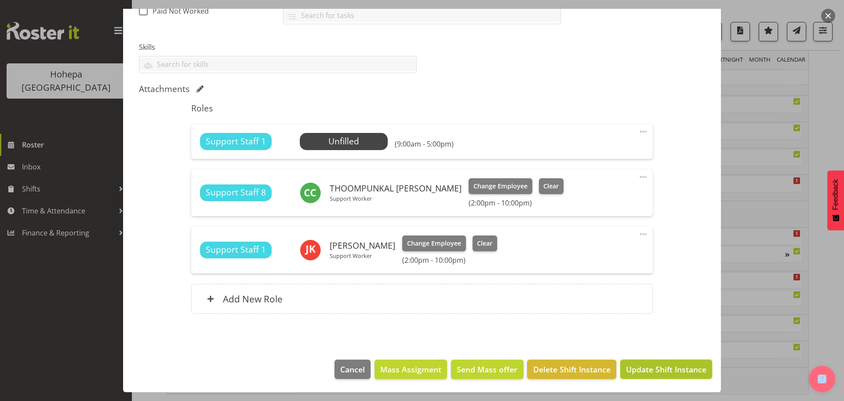
click at [640, 371] on span "Update Shift Instance" at bounding box center [666, 368] width 80 height 11
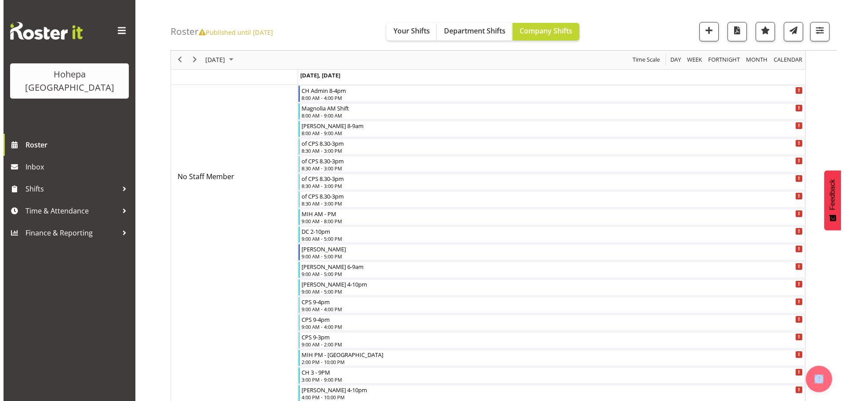
scroll to position [264, 0]
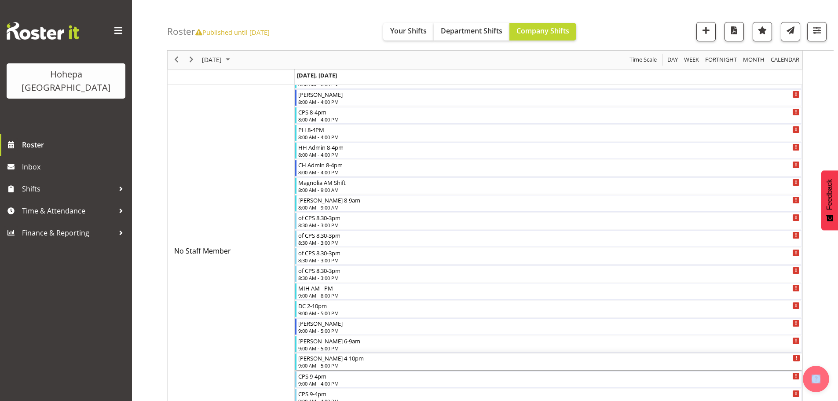
click at [319, 358] on div "Michael 4-10pm" at bounding box center [549, 357] width 502 height 9
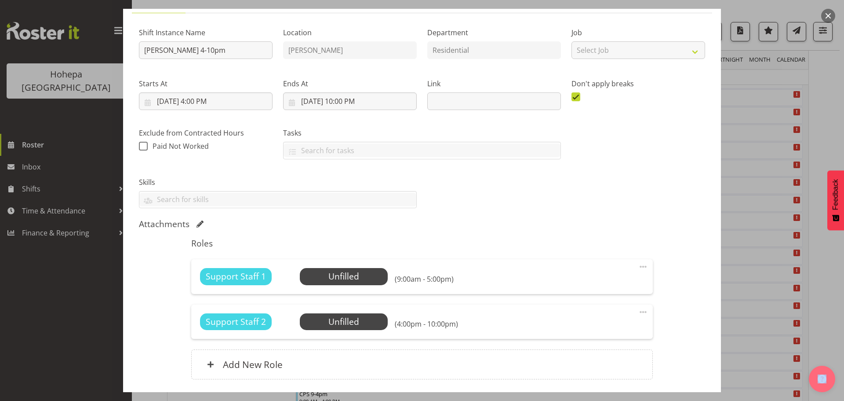
scroll to position [141, 0]
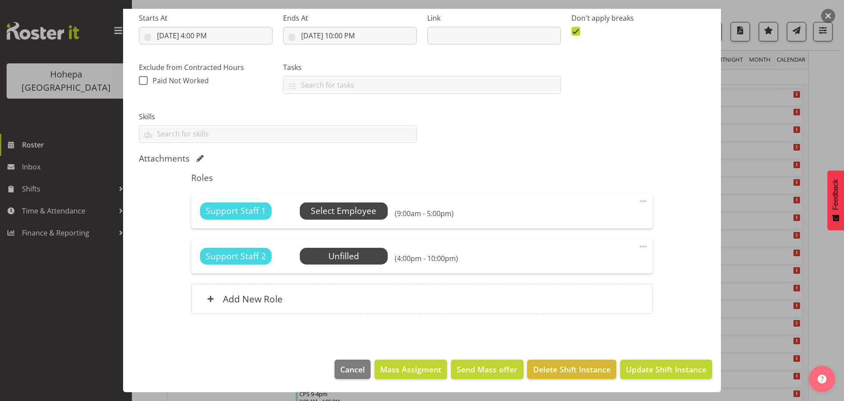
click at [352, 213] on span "Select Employee" at bounding box center [344, 211] width 66 height 13
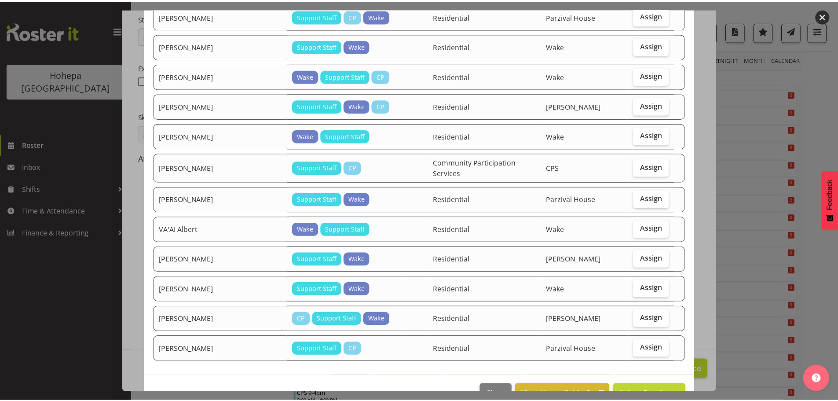
scroll to position [714, 0]
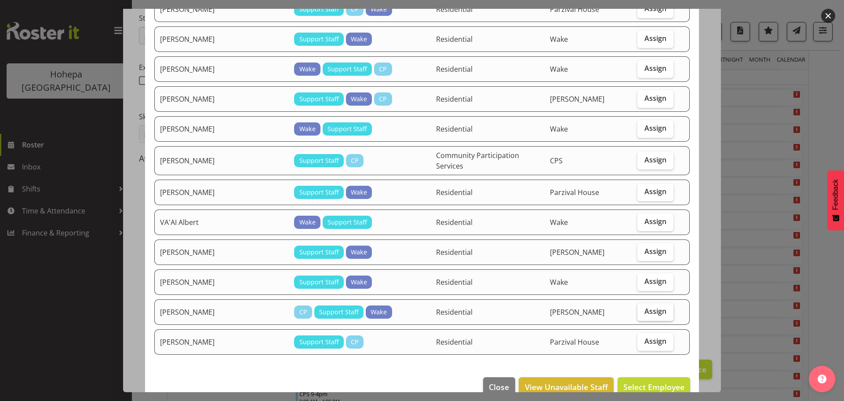
click at [645, 307] on span "Assign" at bounding box center [656, 311] width 22 height 9
click at [638, 308] on input "Assign" at bounding box center [641, 311] width 6 height 6
checkbox input "true"
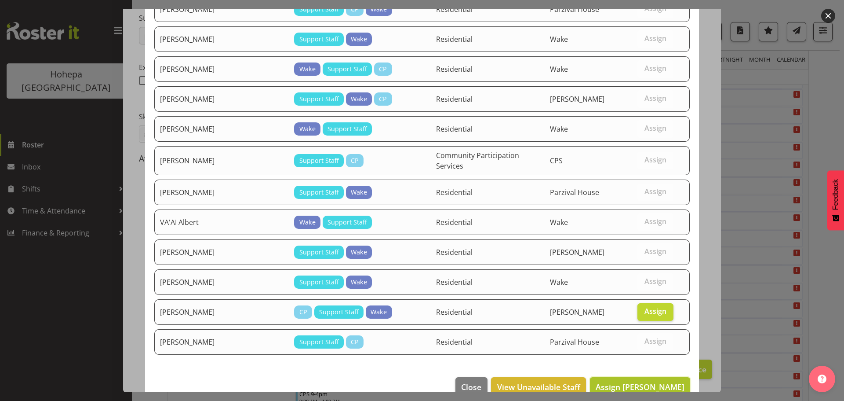
click at [607, 381] on span "Assign YEUNG Adeline" at bounding box center [640, 386] width 89 height 11
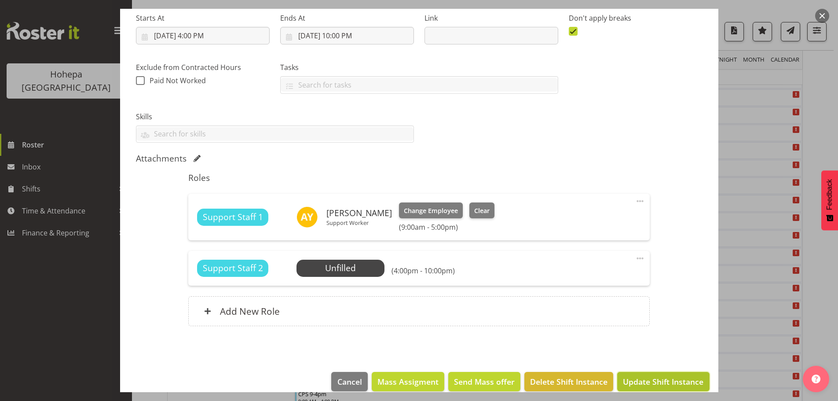
click at [647, 380] on span "Update Shift Instance" at bounding box center [663, 381] width 80 height 11
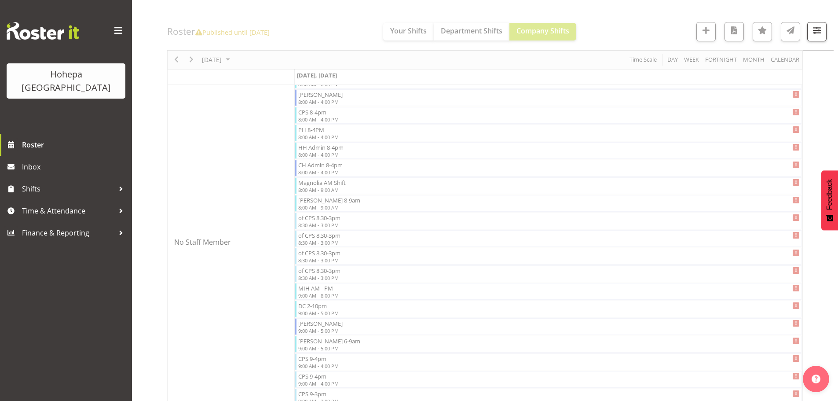
scroll to position [1002, 0]
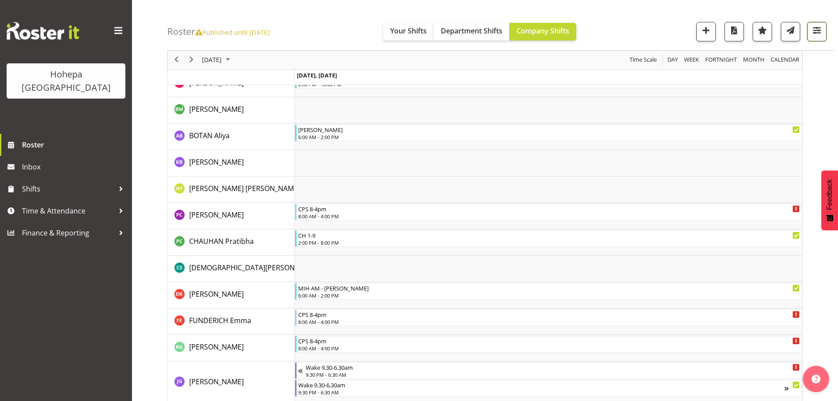
click at [814, 31] on span "button" at bounding box center [816, 30] width 11 height 11
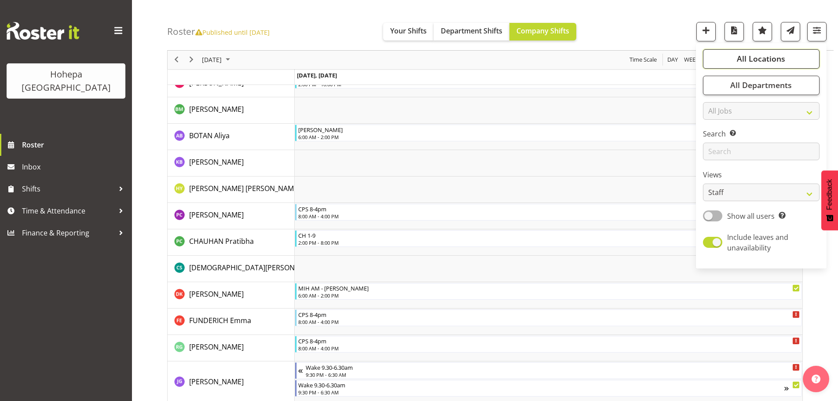
drag, startPoint x: 760, startPoint y: 55, endPoint x: 757, endPoint y: 62, distance: 7.7
click at [760, 56] on span "All Locations" at bounding box center [761, 59] width 48 height 11
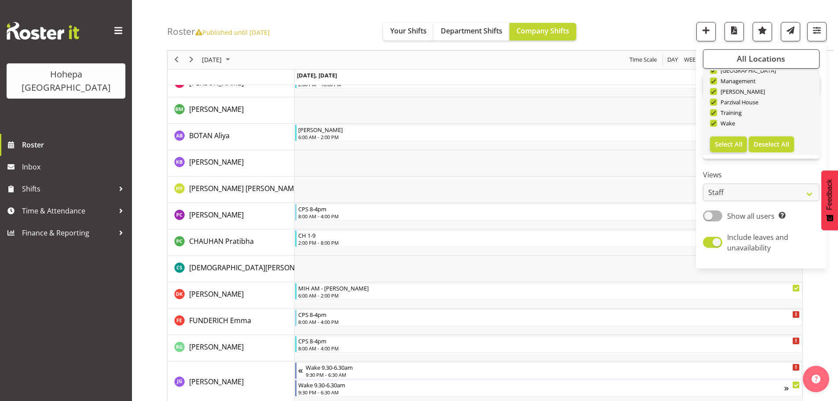
click at [761, 142] on span "Deselect All" at bounding box center [771, 144] width 36 height 8
checkbox input "false"
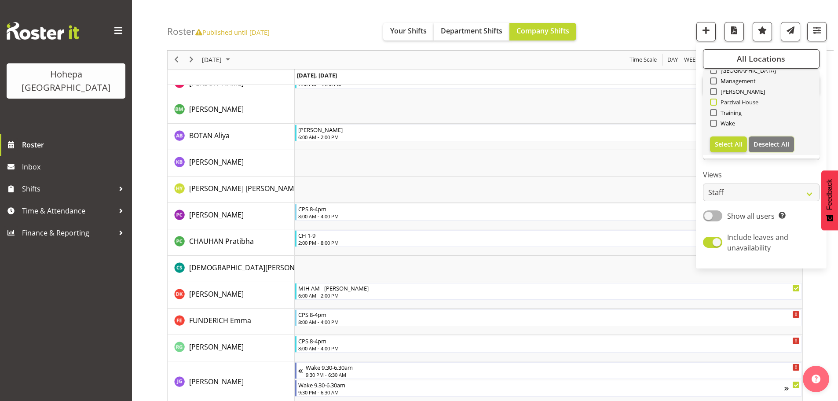
checkbox input "false"
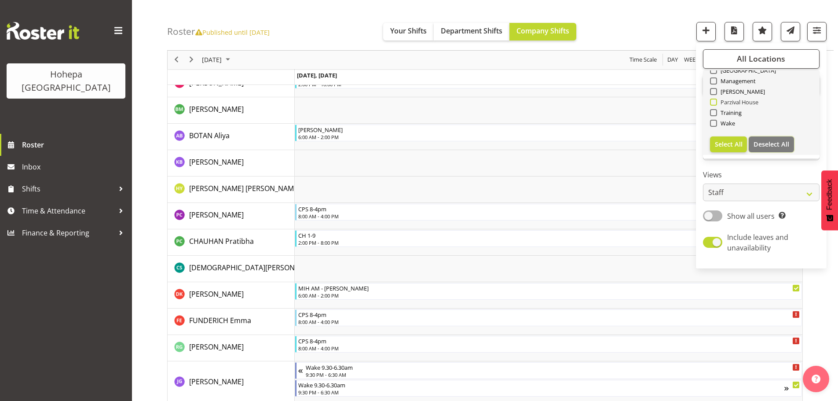
checkbox input "false"
click at [715, 102] on span at bounding box center [713, 102] width 7 height 7
click at [715, 102] on input "Parzival House" at bounding box center [713, 102] width 6 height 6
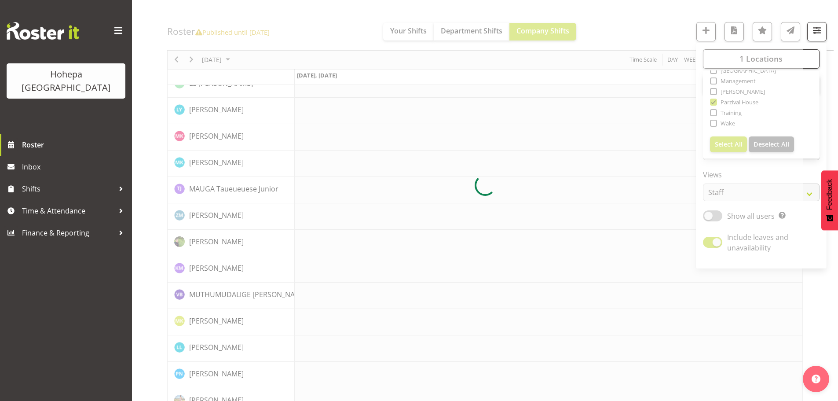
click at [644, 27] on div at bounding box center [485, 185] width 636 height 2200
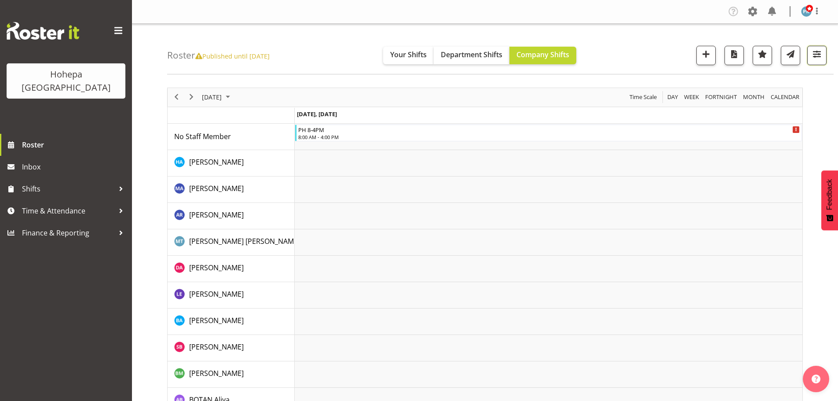
click at [818, 54] on span "button" at bounding box center [816, 53] width 11 height 11
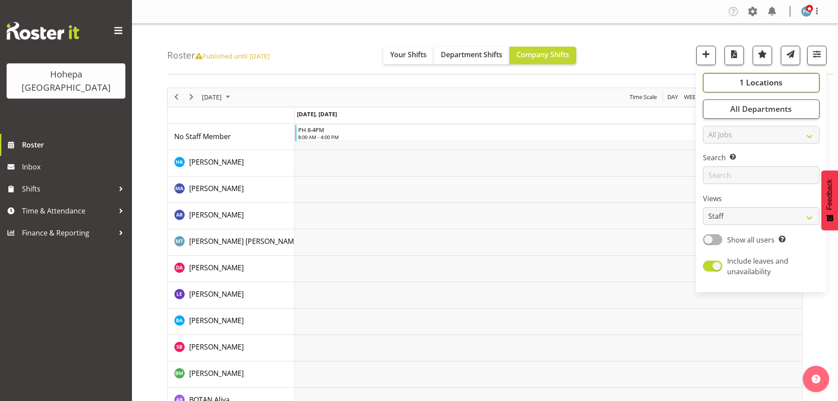
click at [762, 82] on span "1 Locations" at bounding box center [760, 82] width 43 height 11
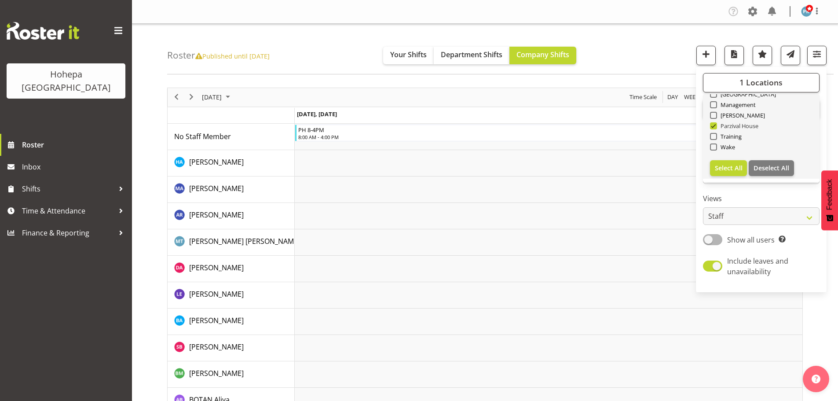
click at [714, 128] on span at bounding box center [713, 125] width 7 height 7
click at [714, 128] on input "Parzival House" at bounding box center [713, 126] width 6 height 6
click at [713, 128] on span at bounding box center [713, 125] width 7 height 7
click at [713, 128] on input "Parzival House" at bounding box center [713, 126] width 6 height 6
checkbox input "true"
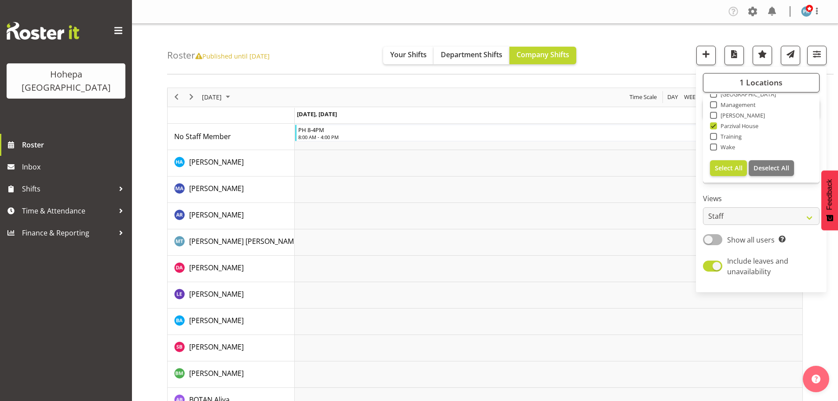
click at [560, 31] on div "Roster Published until Jan 12, 2025 Your Shifts Department Shifts Company Shift…" at bounding box center [500, 49] width 666 height 51
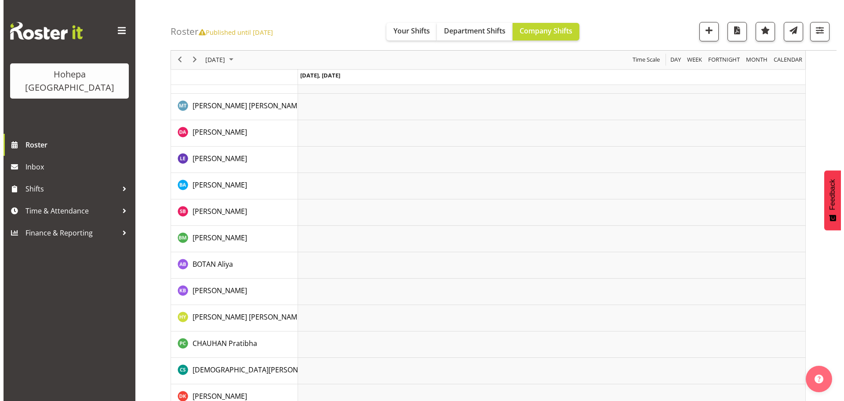
scroll to position [143, 0]
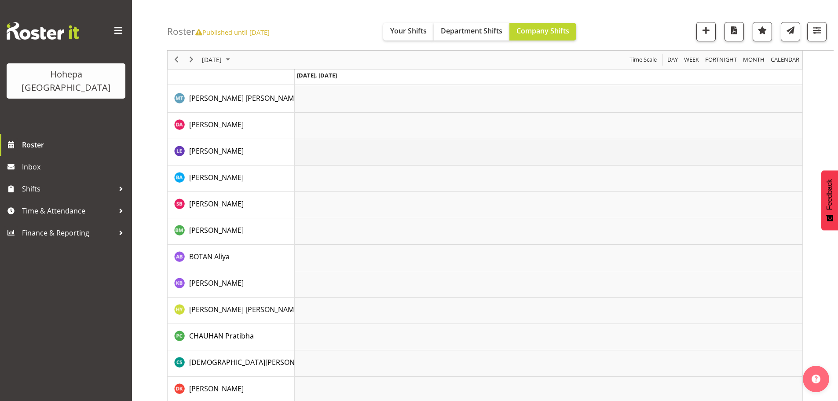
click at [310, 149] on td "Timeline Day of October 8, 2025" at bounding box center [549, 152] width 508 height 26
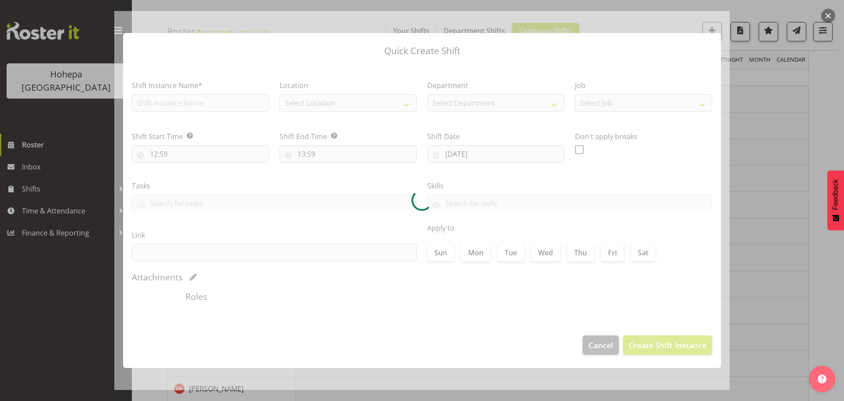
type input "08/10/2025"
checkbox input "true"
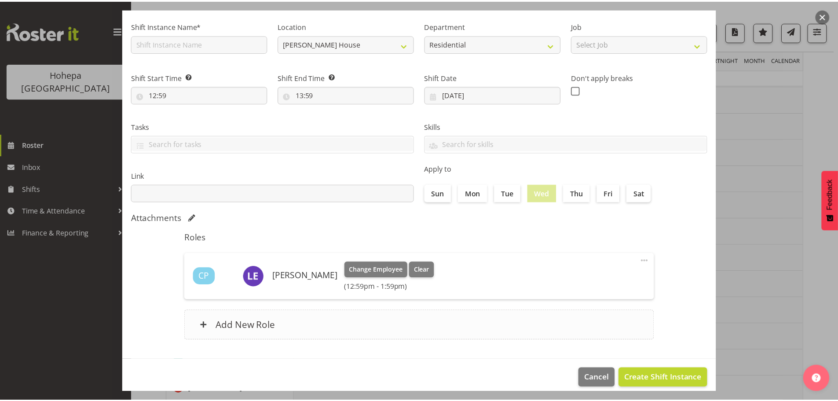
scroll to position [66, 0]
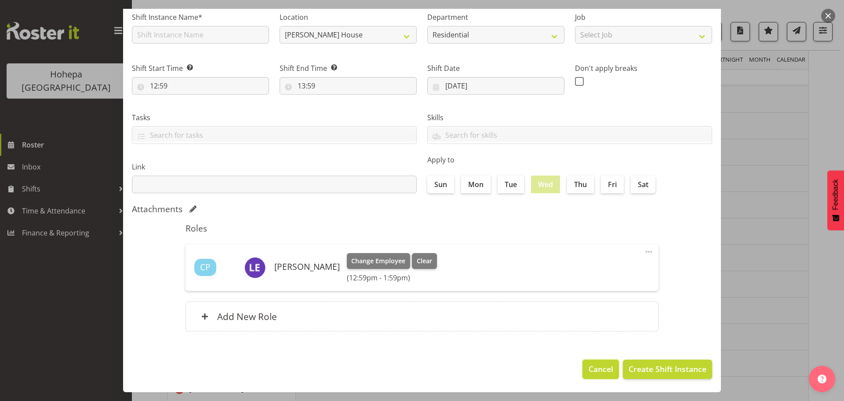
click at [597, 367] on span "Cancel" at bounding box center [601, 368] width 25 height 11
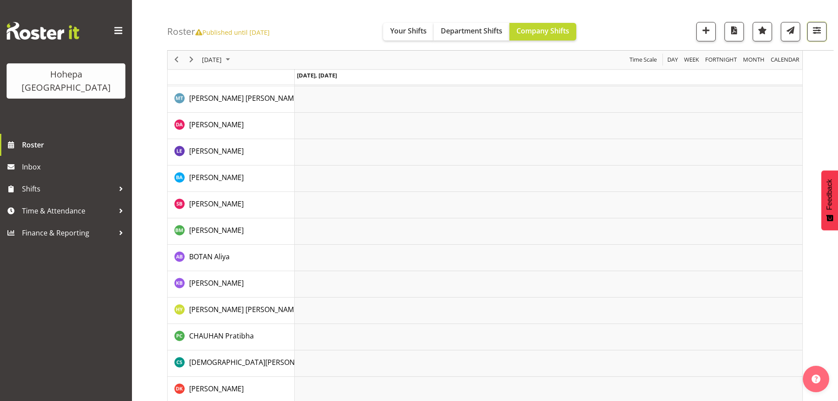
click at [818, 33] on span "button" at bounding box center [816, 30] width 11 height 11
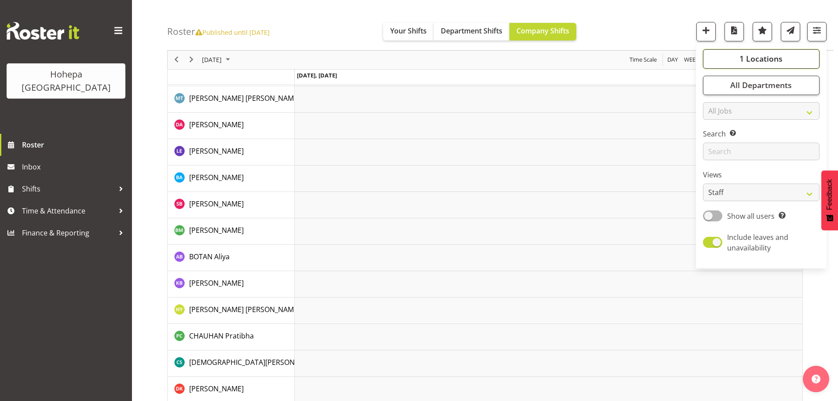
drag, startPoint x: 777, startPoint y: 58, endPoint x: 754, endPoint y: 119, distance: 65.3
click at [777, 58] on span "1 Locations" at bounding box center [760, 59] width 43 height 11
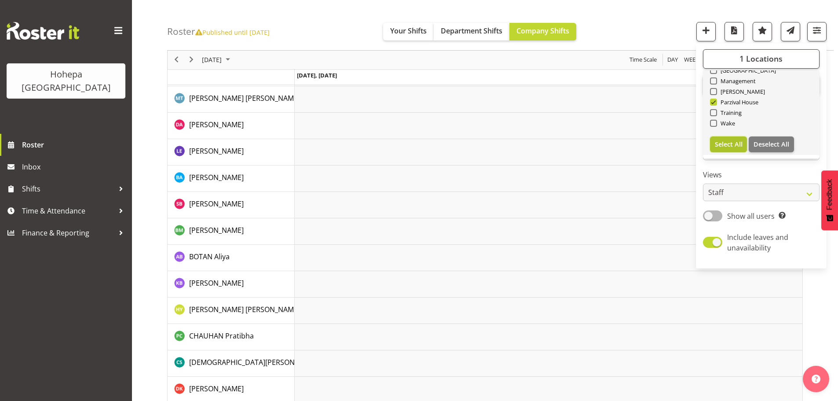
click at [727, 147] on span "Select All" at bounding box center [729, 144] width 28 height 8
checkbox input "true"
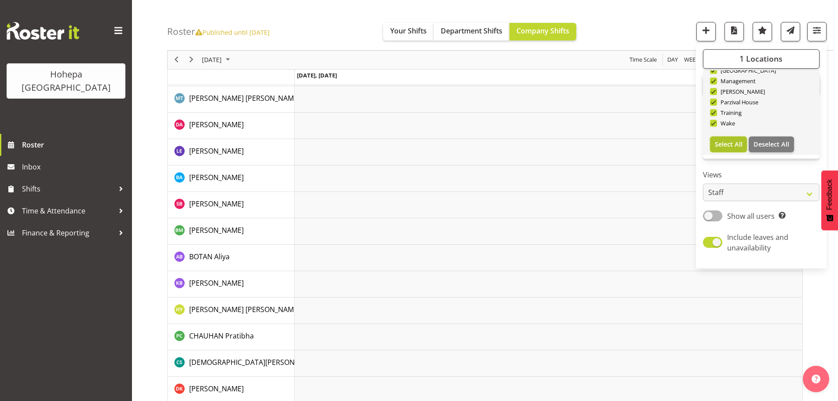
checkbox input "true"
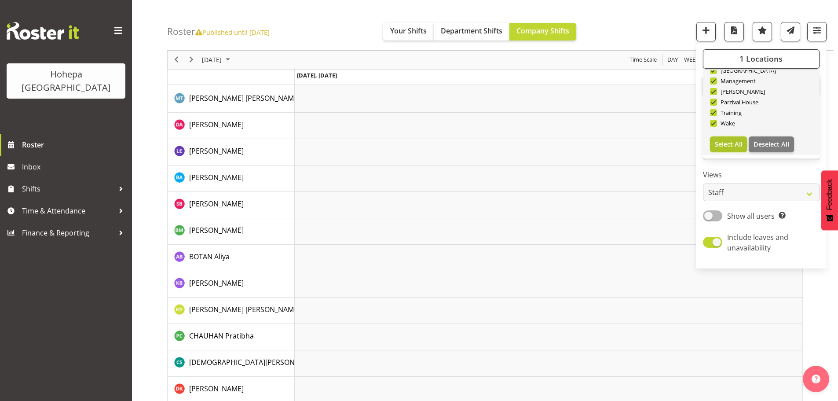
checkbox input "true"
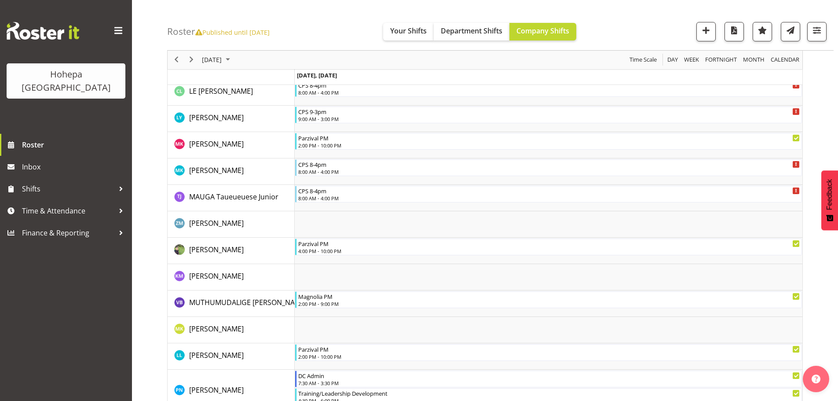
scroll to position [1858, 0]
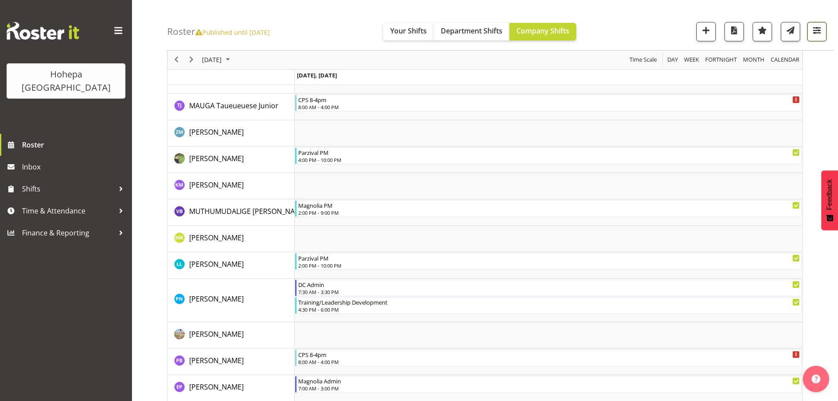
click at [818, 31] on span "button" at bounding box center [816, 30] width 11 height 11
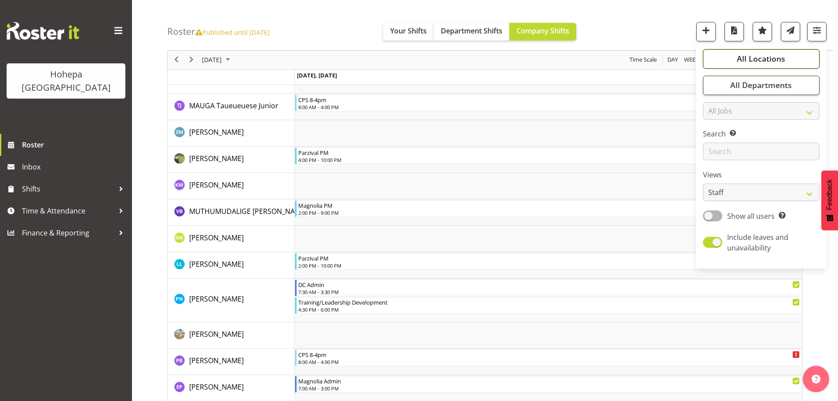
click at [778, 60] on span "All Locations" at bounding box center [761, 59] width 48 height 11
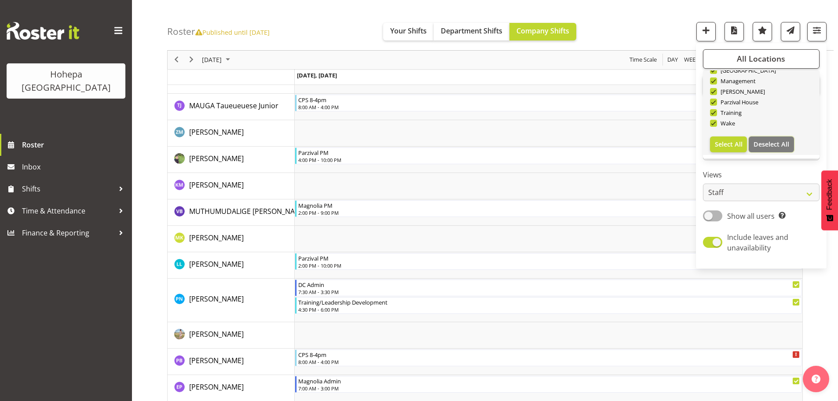
drag, startPoint x: 766, startPoint y: 142, endPoint x: 733, endPoint y: 118, distance: 40.5
click at [765, 142] on span "Deselect All" at bounding box center [771, 144] width 36 height 8
checkbox input "false"
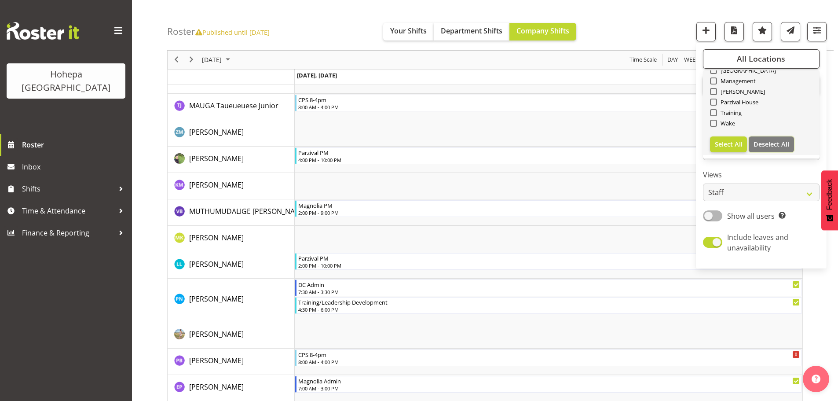
checkbox input "false"
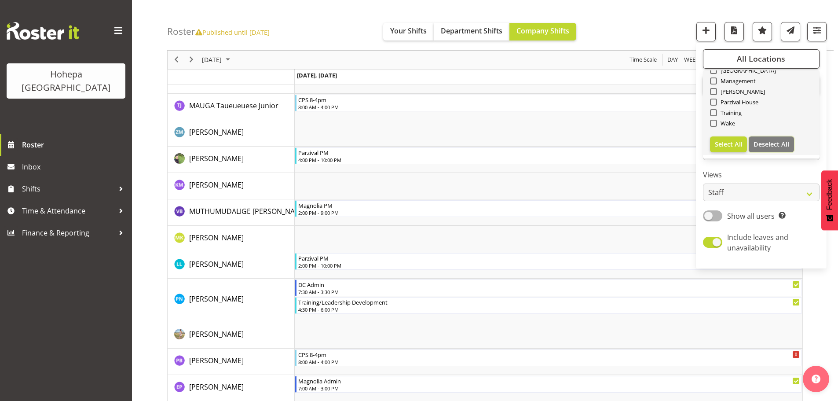
checkbox input "false"
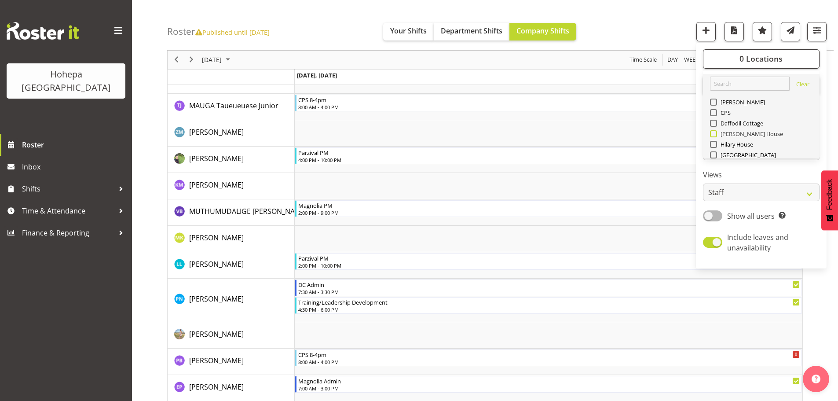
click at [717, 133] on span at bounding box center [713, 133] width 7 height 7
click at [716, 133] on input "[PERSON_NAME] House" at bounding box center [713, 134] width 6 height 6
checkbox input "true"
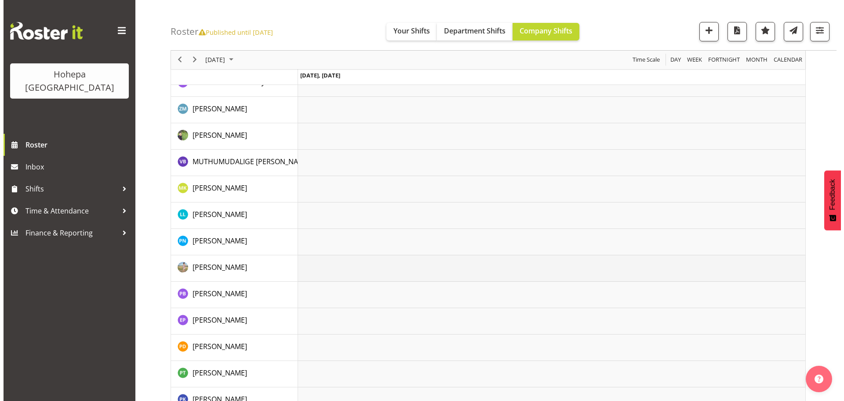
scroll to position [1451, 0]
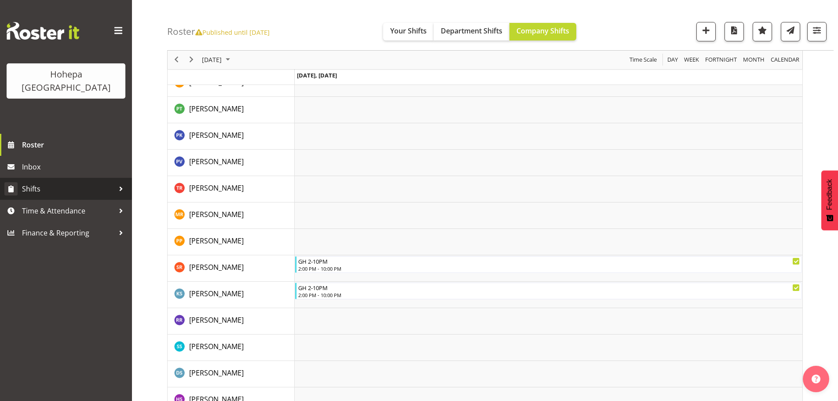
drag, startPoint x: 0, startPoint y: 235, endPoint x: 26, endPoint y: 177, distance: 63.4
click at [0, 234] on div "Hohepa Auckland Roster Inbox Shifts Time & Attendance Finance & Reporting" at bounding box center [66, 200] width 132 height 401
click at [680, 240] on td "Timeline Day of October 8, 2025" at bounding box center [549, 242] width 508 height 26
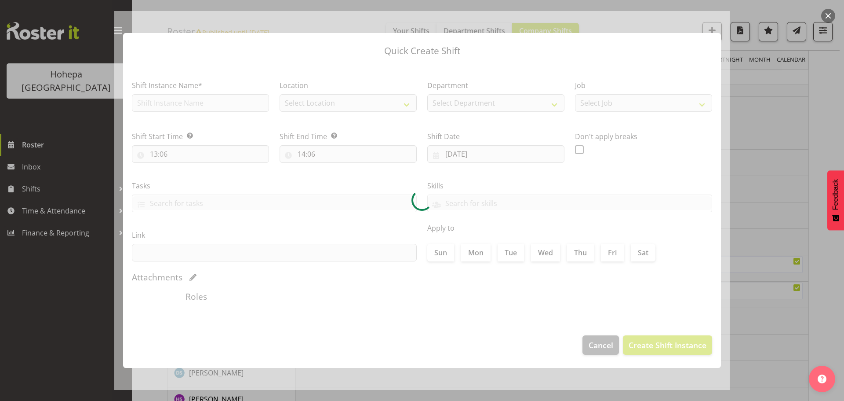
type input "08/10/2025"
checkbox input "true"
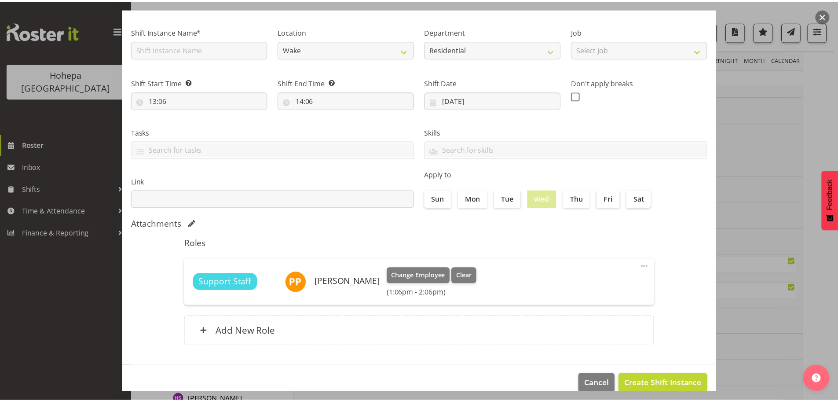
scroll to position [66, 0]
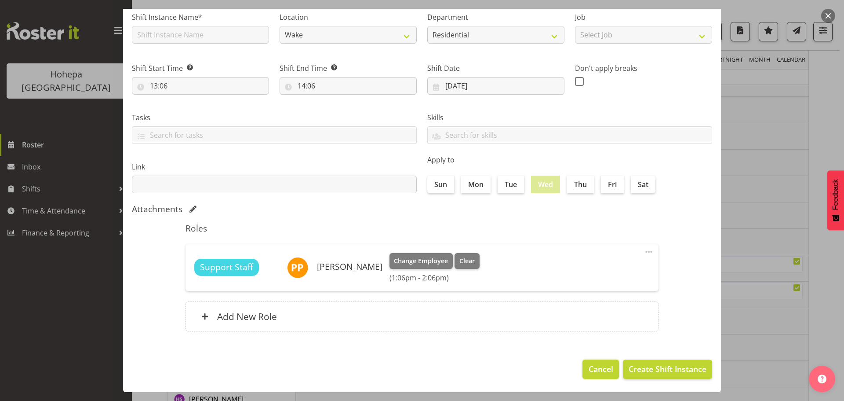
click at [591, 367] on span "Cancel" at bounding box center [601, 368] width 25 height 11
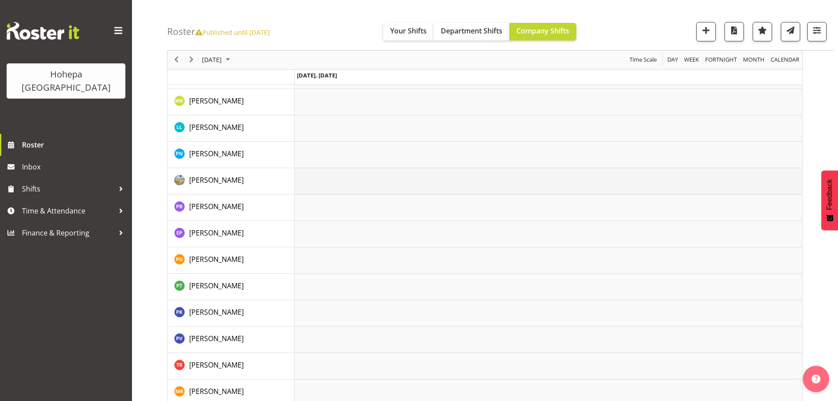
scroll to position [1207, 0]
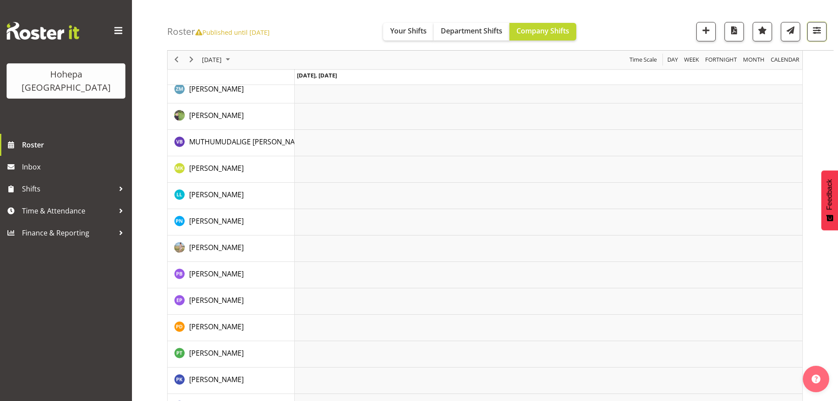
click at [816, 29] on span "button" at bounding box center [816, 30] width 11 height 11
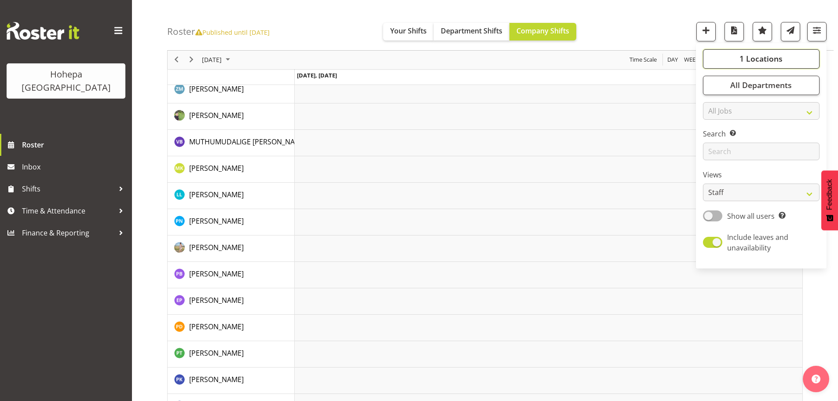
click at [755, 57] on span "1 Locations" at bounding box center [760, 59] width 43 height 11
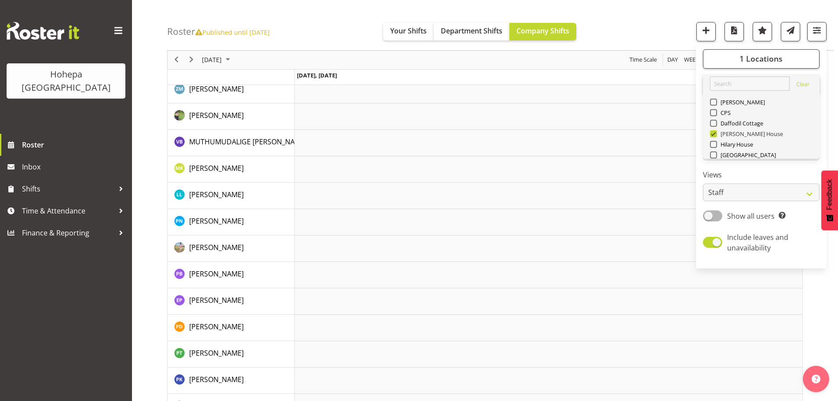
click at [714, 135] on span at bounding box center [713, 133] width 7 height 7
click at [714, 135] on input "[PERSON_NAME] House" at bounding box center [713, 134] width 6 height 6
checkbox input "false"
click at [714, 144] on span at bounding box center [713, 144] width 7 height 7
click at [714, 144] on input "Hilary House" at bounding box center [713, 145] width 6 height 6
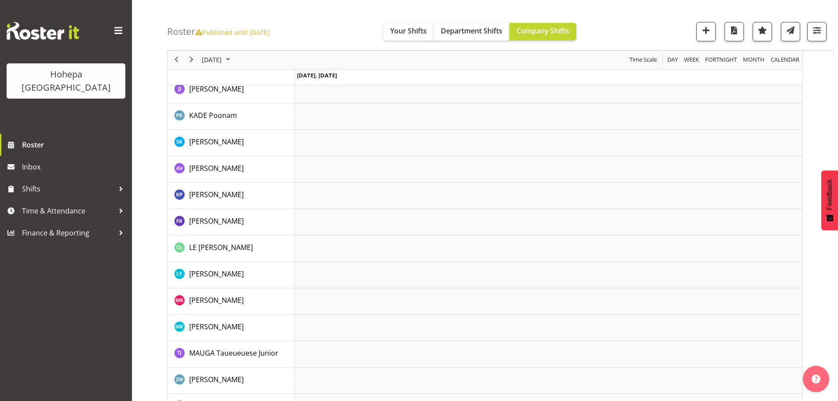
scroll to position [1075, 0]
click at [815, 31] on span "button" at bounding box center [816, 30] width 11 height 11
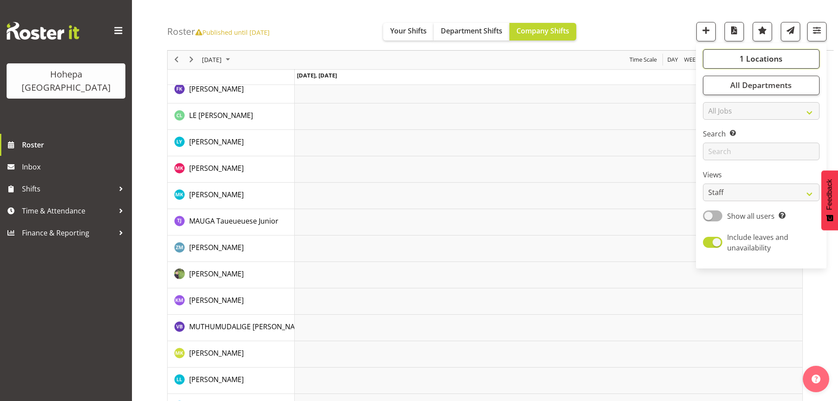
drag, startPoint x: 767, startPoint y: 57, endPoint x: 760, endPoint y: 66, distance: 11.8
click at [767, 57] on span "1 Locations" at bounding box center [760, 59] width 43 height 11
click at [614, 12] on div "Roster Published until Jan 12, 2025 Your Shifts Department Shifts Company Shift…" at bounding box center [500, 25] width 666 height 51
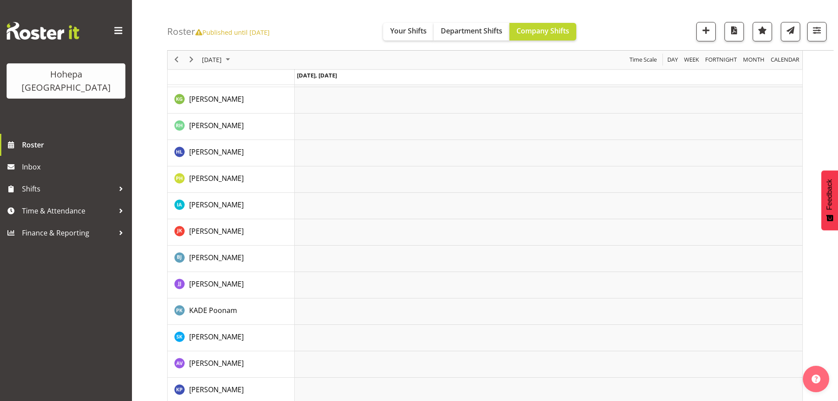
scroll to position [396, 0]
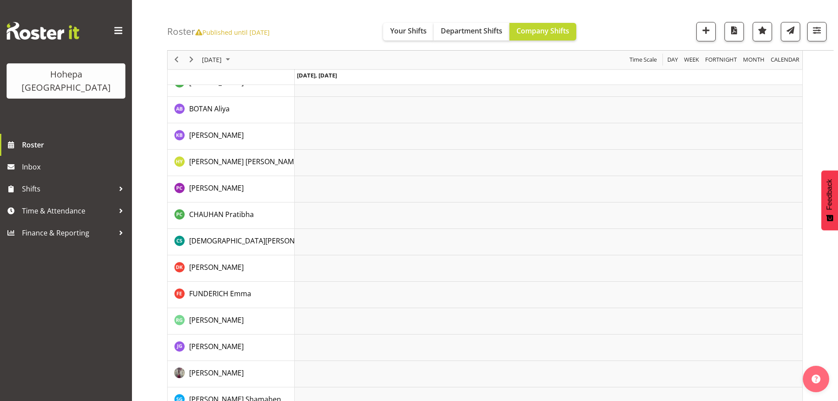
click at [827, 26] on div "Roster Published until Jan 12, 2025 Your Shifts Department Shifts Company Shift…" at bounding box center [500, 25] width 666 height 51
click at [818, 30] on span "button" at bounding box center [816, 30] width 11 height 11
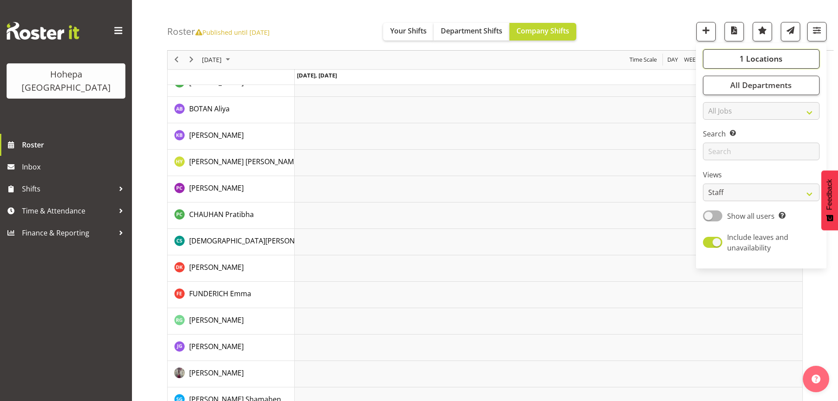
click at [741, 58] on span "1 Locations" at bounding box center [760, 59] width 43 height 11
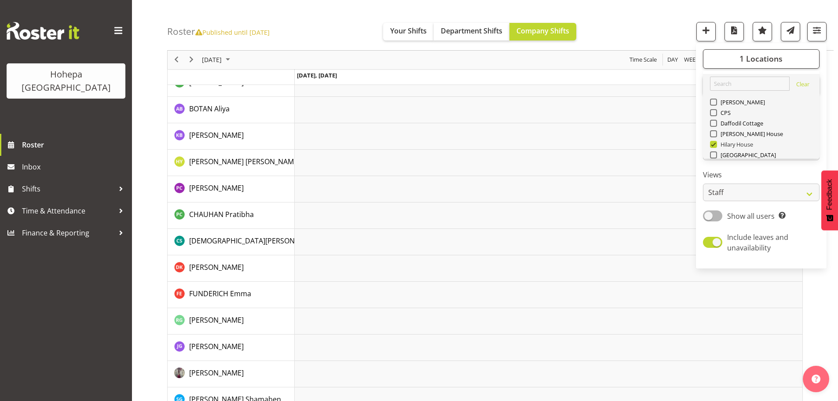
click at [714, 146] on span at bounding box center [713, 144] width 7 height 7
click at [714, 146] on input "Hilary House" at bounding box center [713, 145] width 6 height 6
checkbox input "false"
click at [716, 123] on span at bounding box center [713, 123] width 7 height 7
click at [716, 123] on input "Daffodil Cottage" at bounding box center [713, 124] width 6 height 6
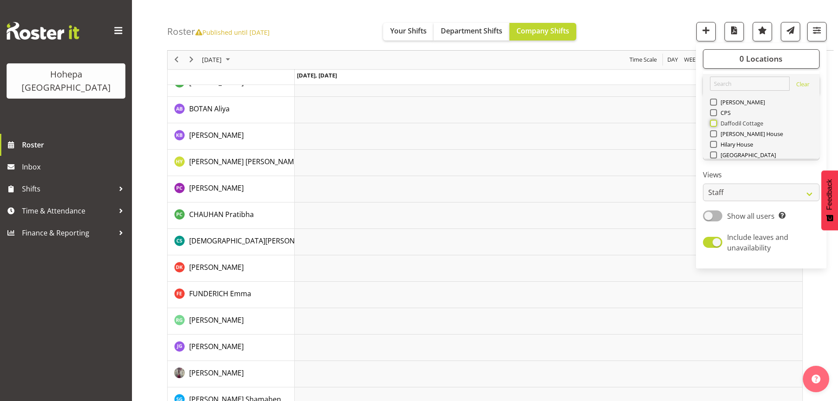
checkbox input "true"
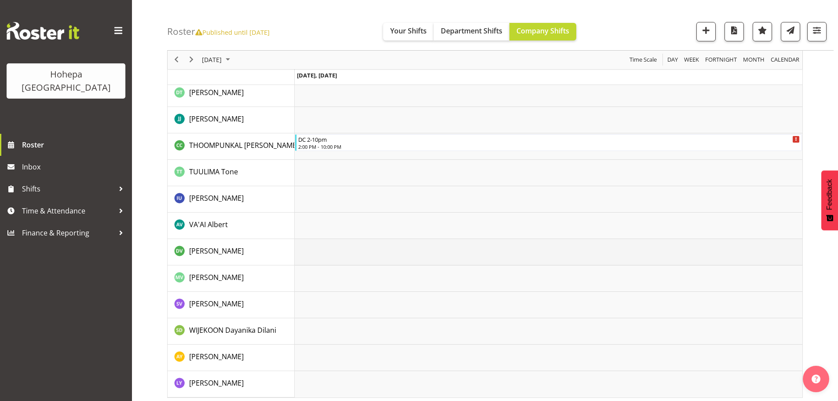
scroll to position [1894, 0]
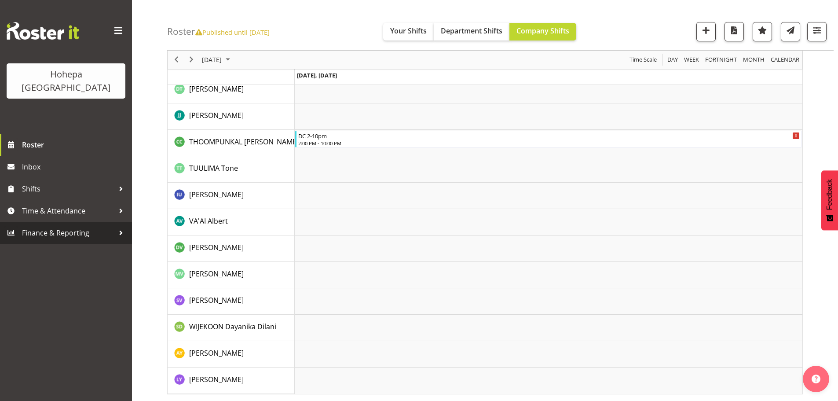
click at [37, 226] on span "Finance & Reporting" at bounding box center [68, 232] width 92 height 13
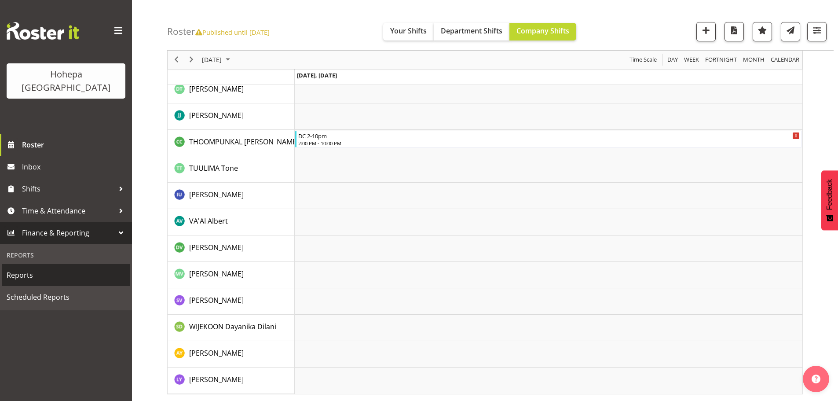
click at [27, 268] on span "Reports" at bounding box center [66, 274] width 119 height 13
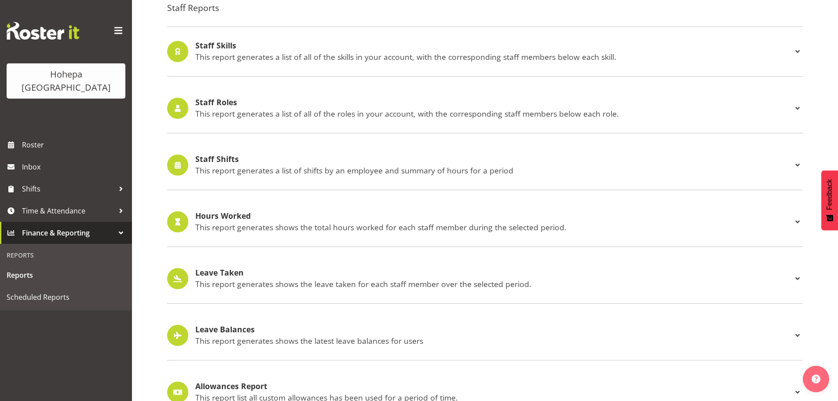
scroll to position [818, 0]
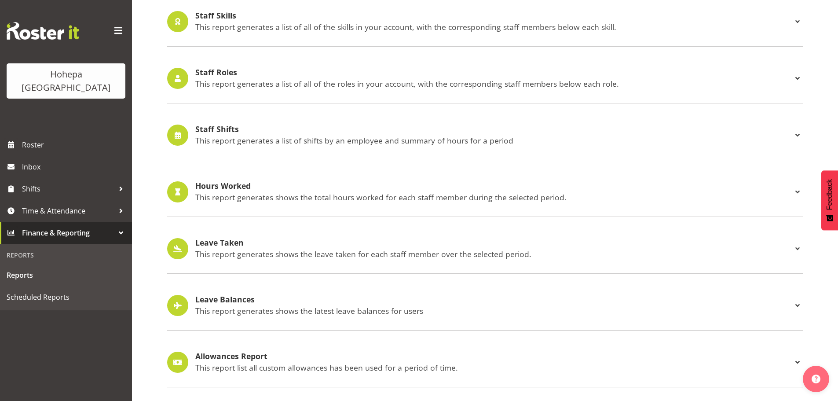
click at [205, 126] on h4 "Staff Shifts" at bounding box center [493, 129] width 597 height 9
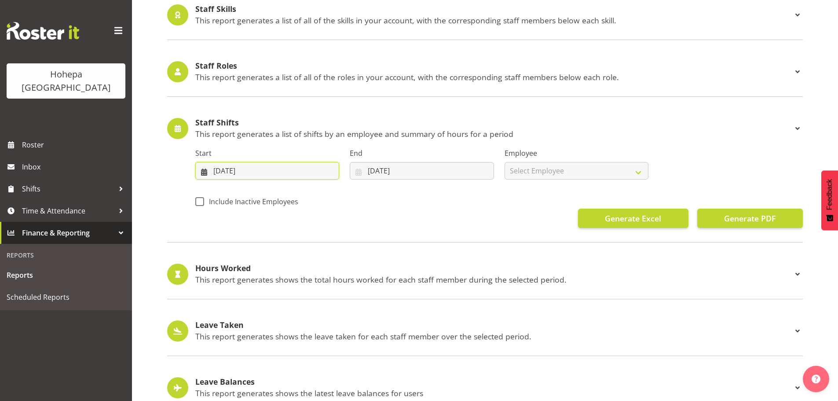
click at [217, 172] on input "[DATE]" at bounding box center [267, 171] width 144 height 18
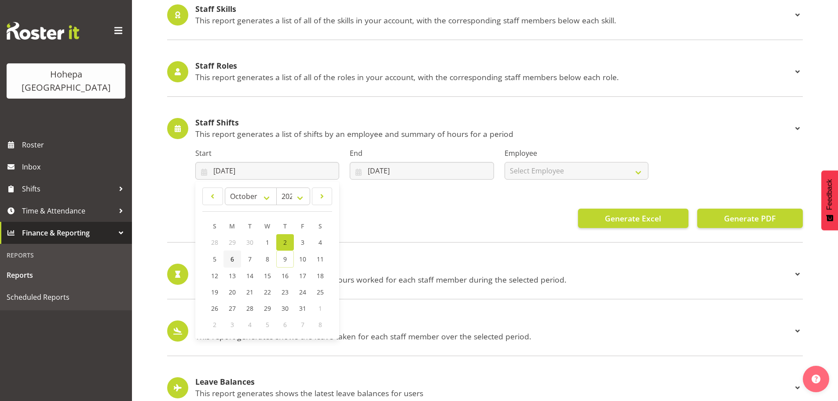
click at [233, 258] on span "6" at bounding box center [232, 259] width 4 height 8
type input "[DATE]"
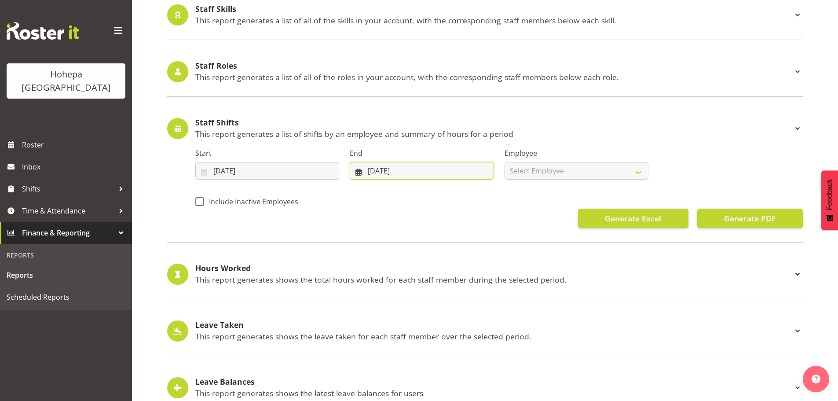
click at [477, 171] on input "[DATE]" at bounding box center [422, 171] width 144 height 18
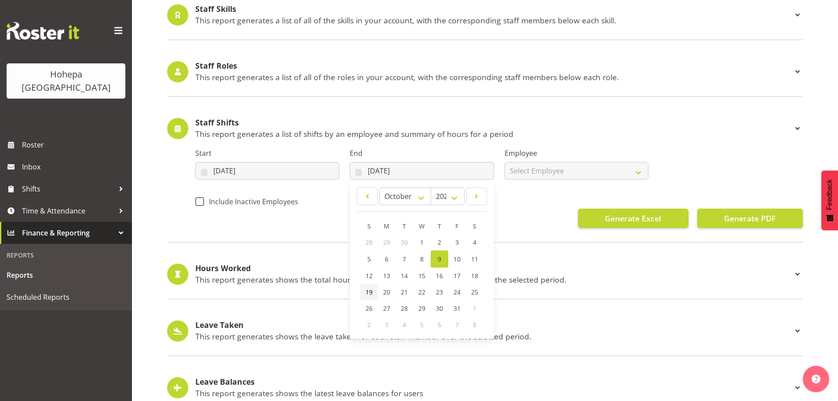
click at [367, 293] on span "19" at bounding box center [368, 292] width 7 height 8
type input "[DATE]"
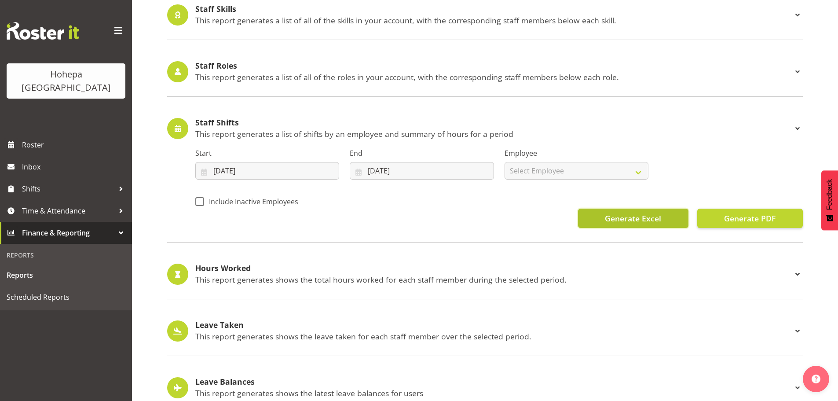
click at [632, 217] on span "Generate Excel" at bounding box center [633, 217] width 56 height 11
click at [615, 218] on span "Generate Excel" at bounding box center [633, 217] width 56 height 11
